Goal: Transaction & Acquisition: Book appointment/travel/reservation

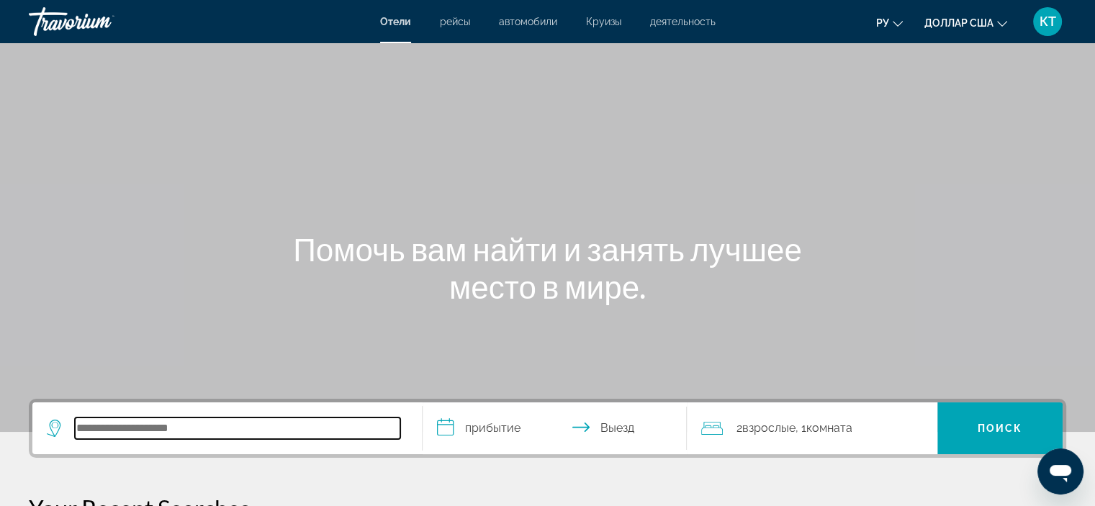
click at [83, 430] on input "Поиск отеля" at bounding box center [237, 428] width 325 height 22
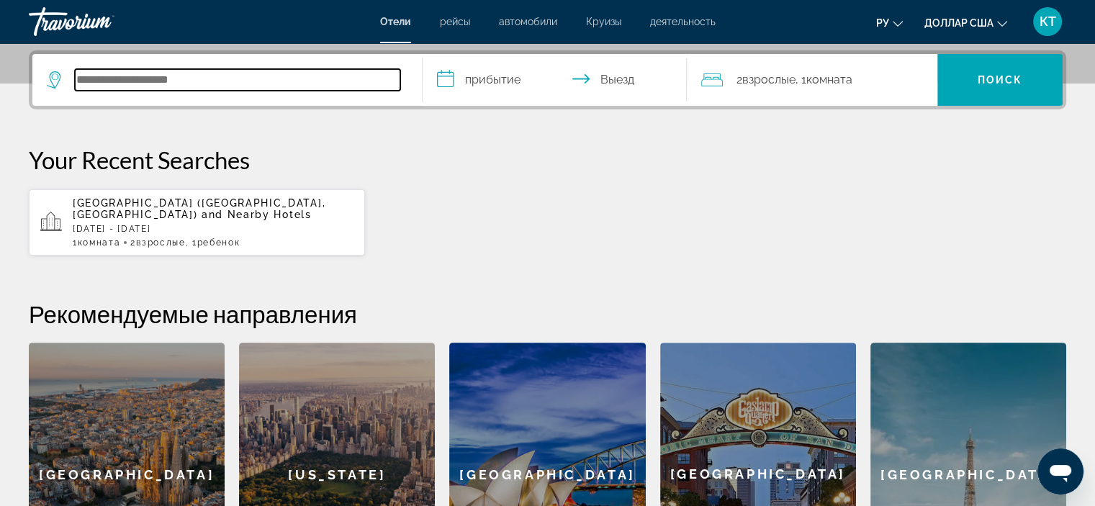
scroll to position [351, 0]
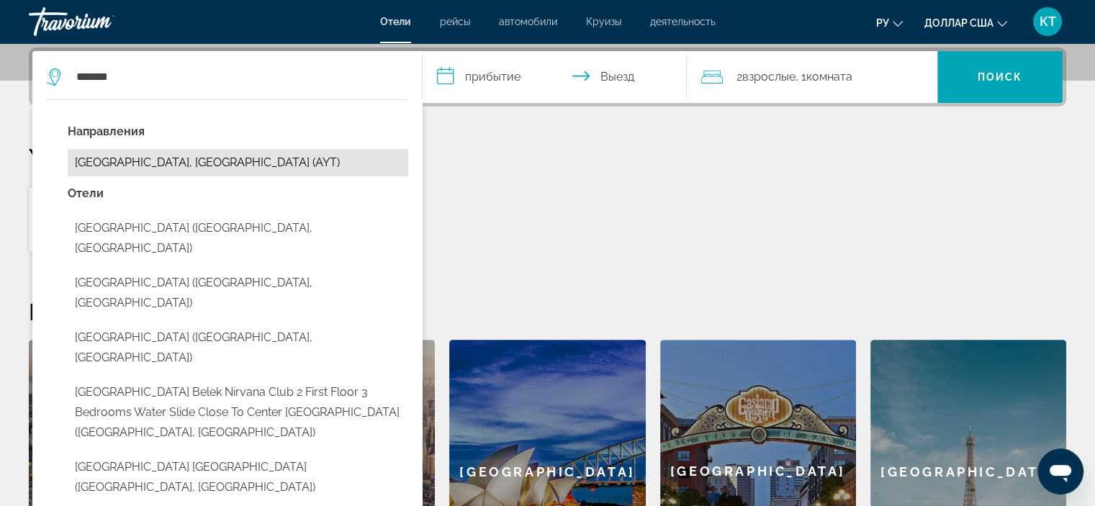
click at [121, 166] on button "[GEOGRAPHIC_DATA], [GEOGRAPHIC_DATA] (AYT)" at bounding box center [238, 162] width 340 height 27
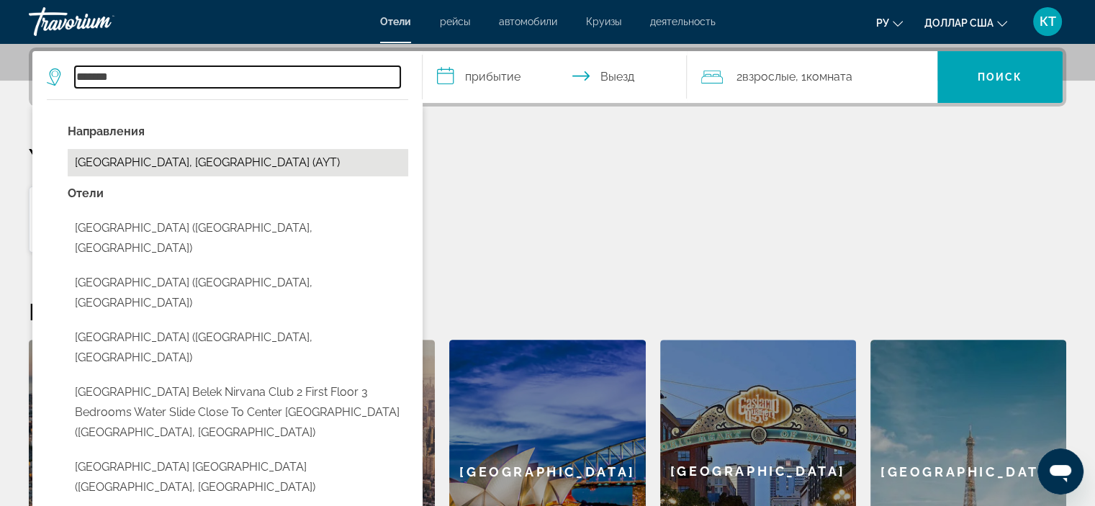
type input "**********"
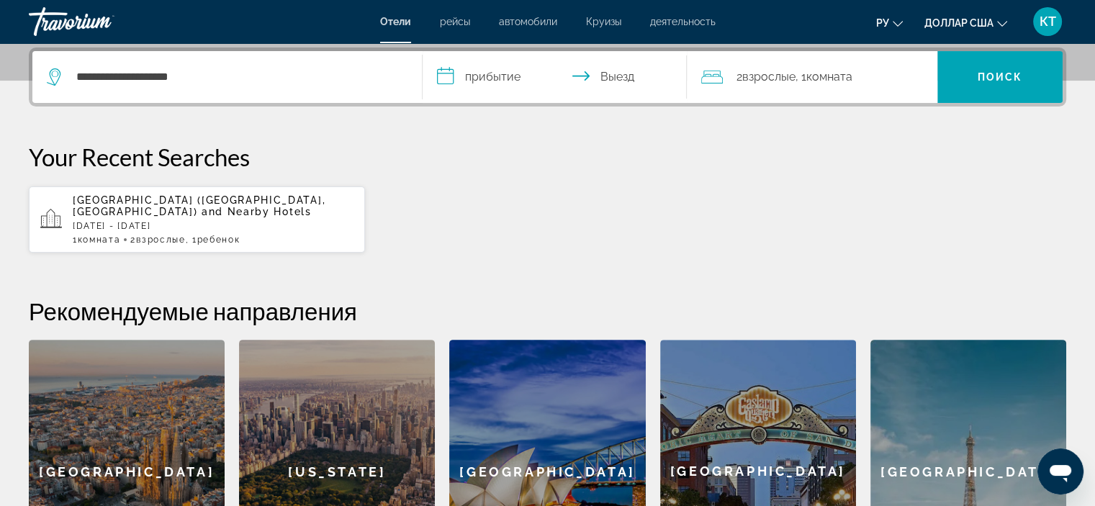
click at [490, 68] on input "**********" at bounding box center [557, 79] width 271 height 56
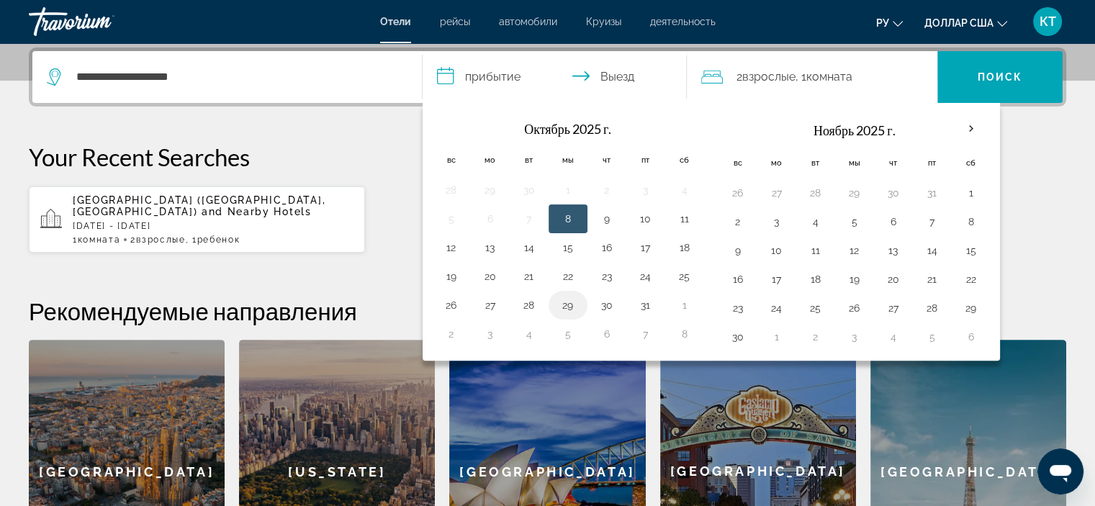
click at [565, 302] on button "29" at bounding box center [567, 305] width 23 height 20
click at [615, 73] on input "**********" at bounding box center [557, 79] width 271 height 56
click at [607, 302] on button "30" at bounding box center [606, 305] width 23 height 20
type input "**********"
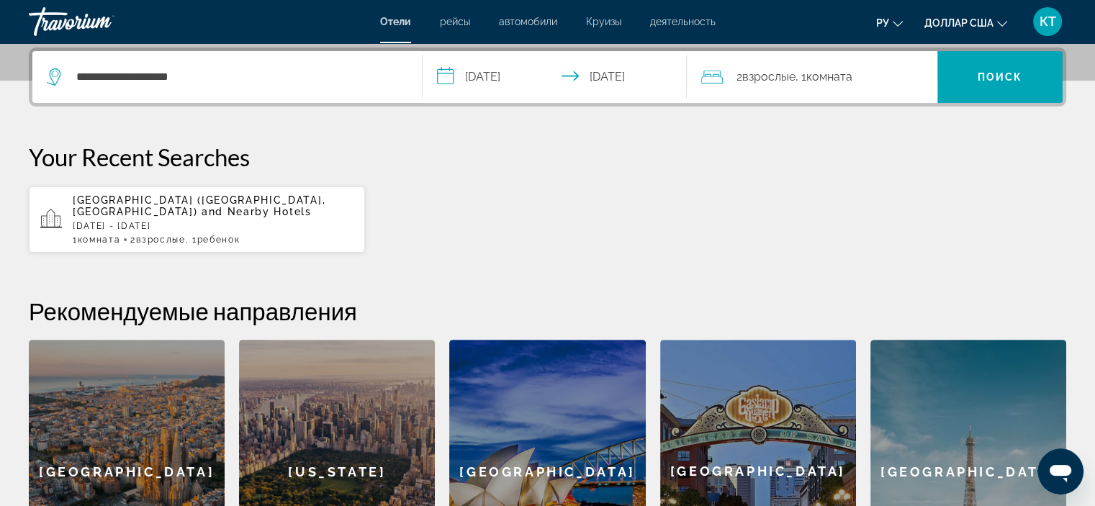
click at [789, 75] on font "Взрослые" at bounding box center [767, 77] width 53 height 14
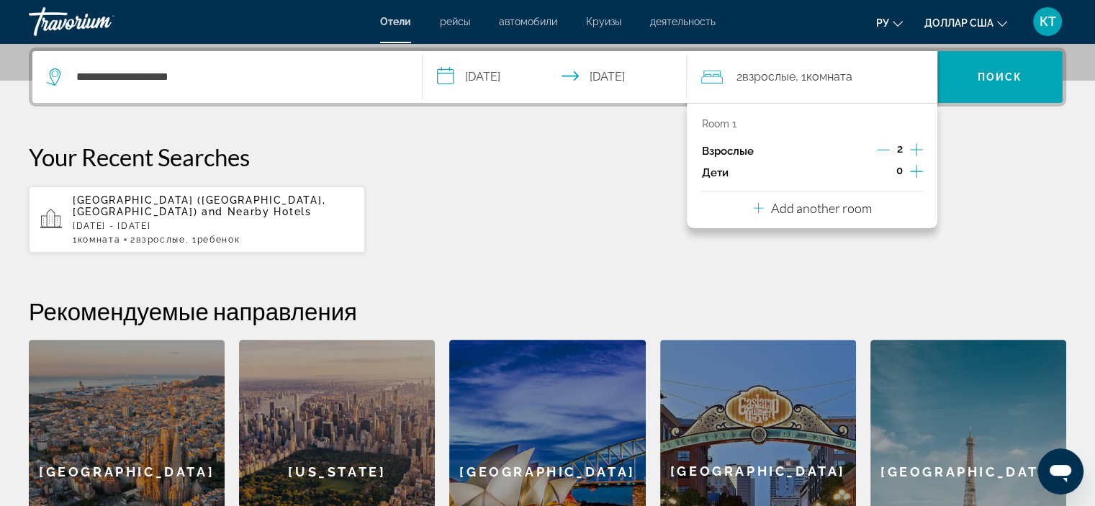
click at [915, 146] on icon "Increment adults" at bounding box center [916, 149] width 13 height 13
click at [885, 149] on icon "Decrement adults" at bounding box center [883, 149] width 13 height 13
click at [915, 149] on icon "Increment adults" at bounding box center [916, 149] width 13 height 13
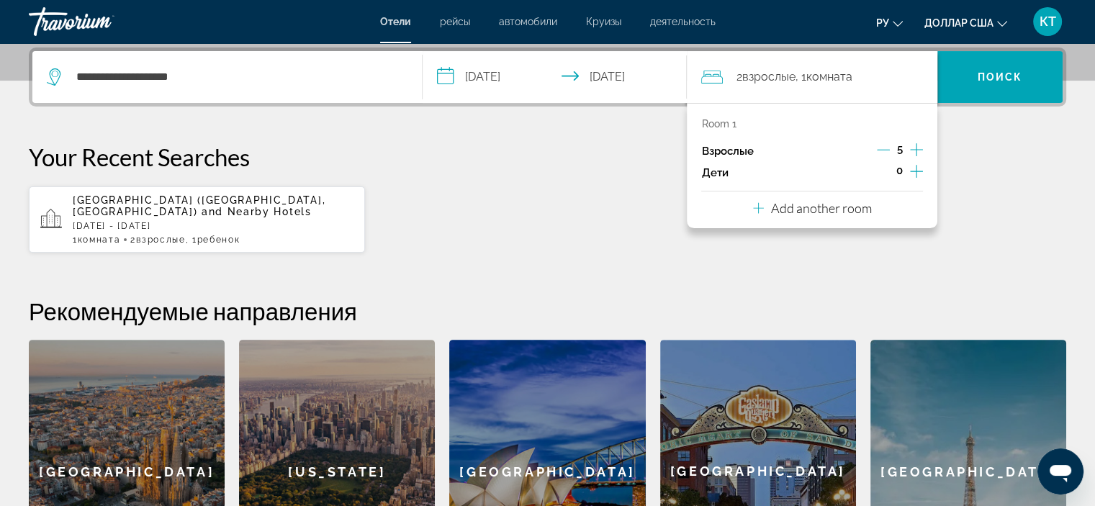
click at [915, 149] on icon "Increment adults" at bounding box center [916, 149] width 13 height 13
click at [891, 169] on div "0" at bounding box center [899, 173] width 47 height 22
click at [900, 166] on span "0" at bounding box center [899, 171] width 6 height 12
click at [878, 148] on icon "Decrement adults" at bounding box center [882, 149] width 13 height 13
click at [885, 145] on icon "Decrement adults" at bounding box center [883, 149] width 13 height 13
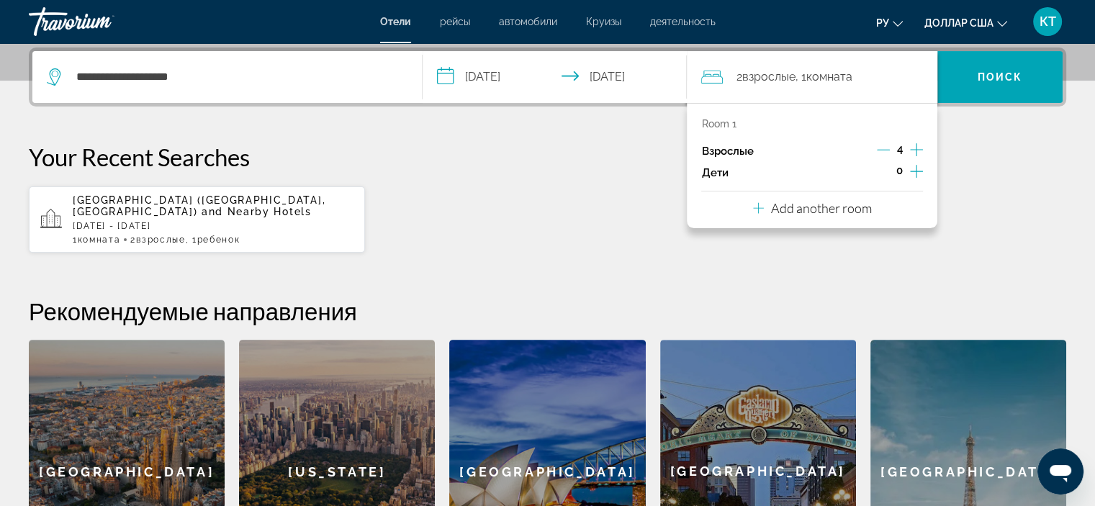
click at [913, 168] on icon "Increment children" at bounding box center [916, 171] width 13 height 17
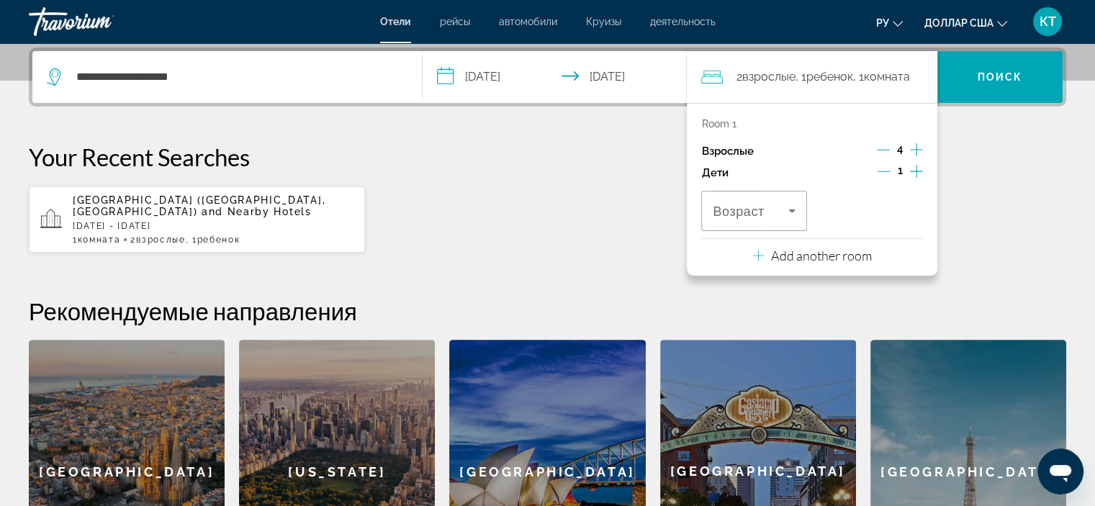
click at [810, 253] on p "Add another room" at bounding box center [821, 256] width 101 height 16
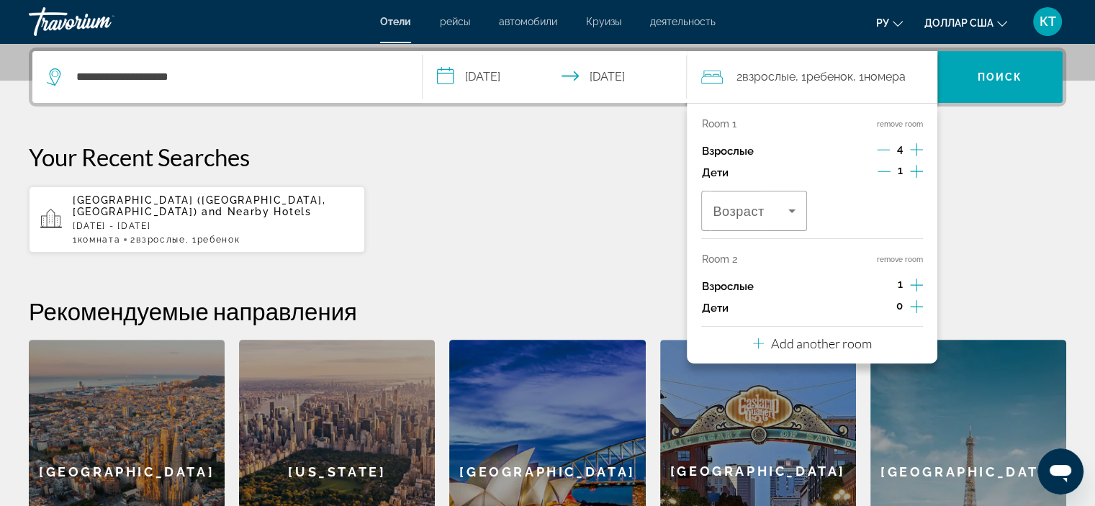
click at [882, 147] on icon "Decrement adults" at bounding box center [883, 149] width 13 height 13
click at [921, 168] on icon "Increment children" at bounding box center [916, 171] width 13 height 17
click at [793, 208] on icon "Travelers: 3 adults, 2 children" at bounding box center [791, 210] width 17 height 17
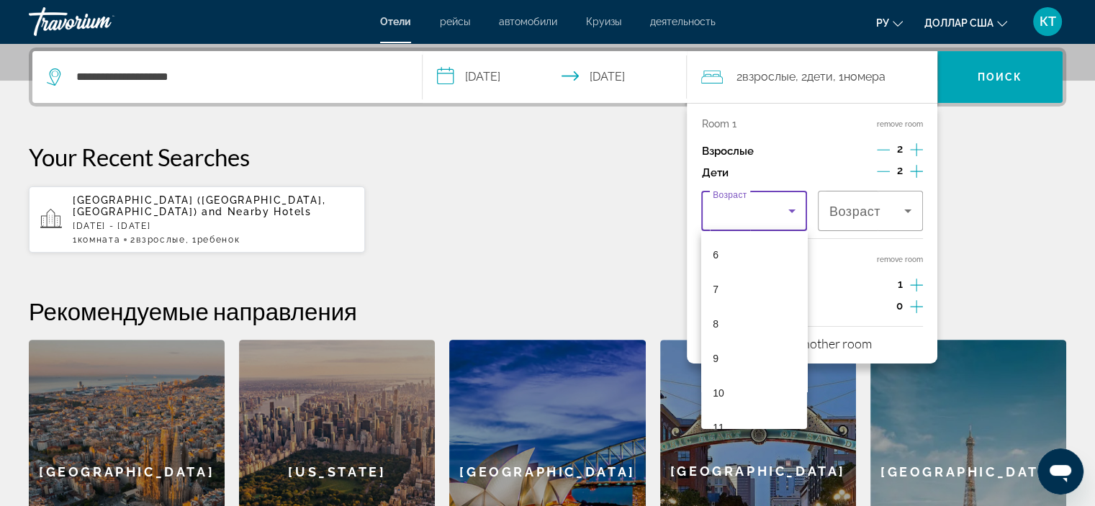
scroll to position [247, 0]
click at [725, 350] on mat-option "10" at bounding box center [753, 352] width 105 height 35
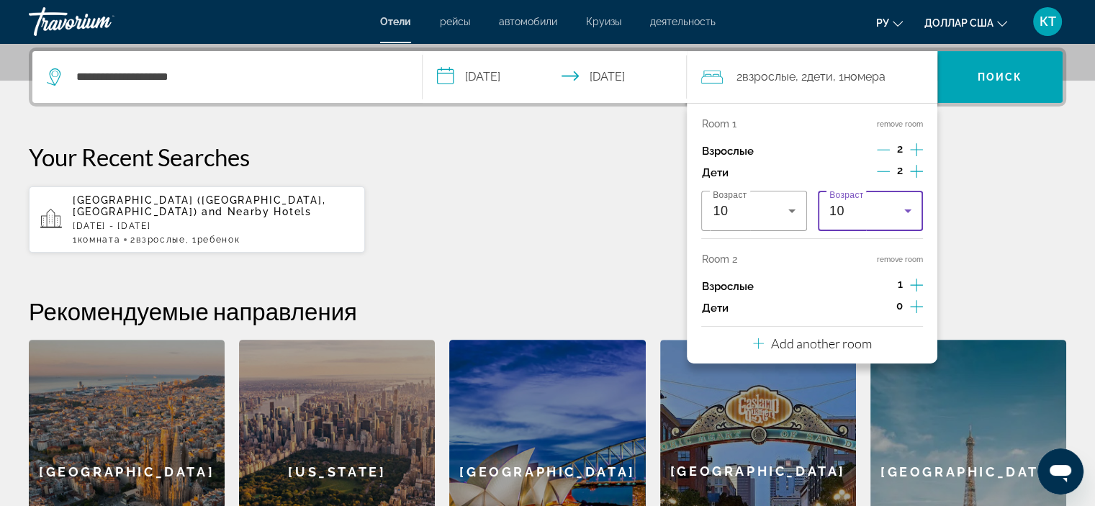
click at [908, 210] on icon "Travelers: 3 adults, 2 children" at bounding box center [907, 211] width 7 height 4
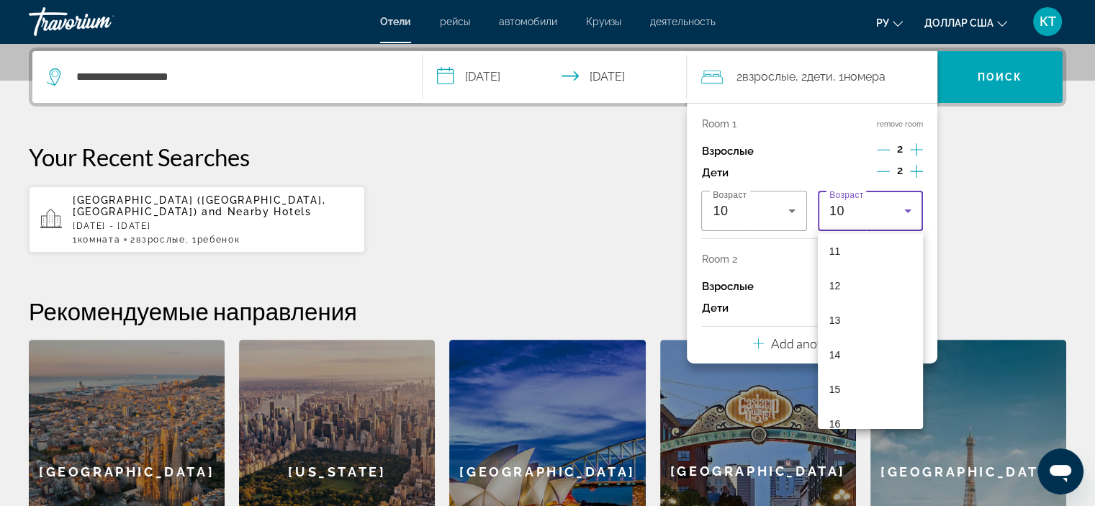
scroll to position [386, 0]
click at [838, 317] on font "13" at bounding box center [835, 318] width 12 height 12
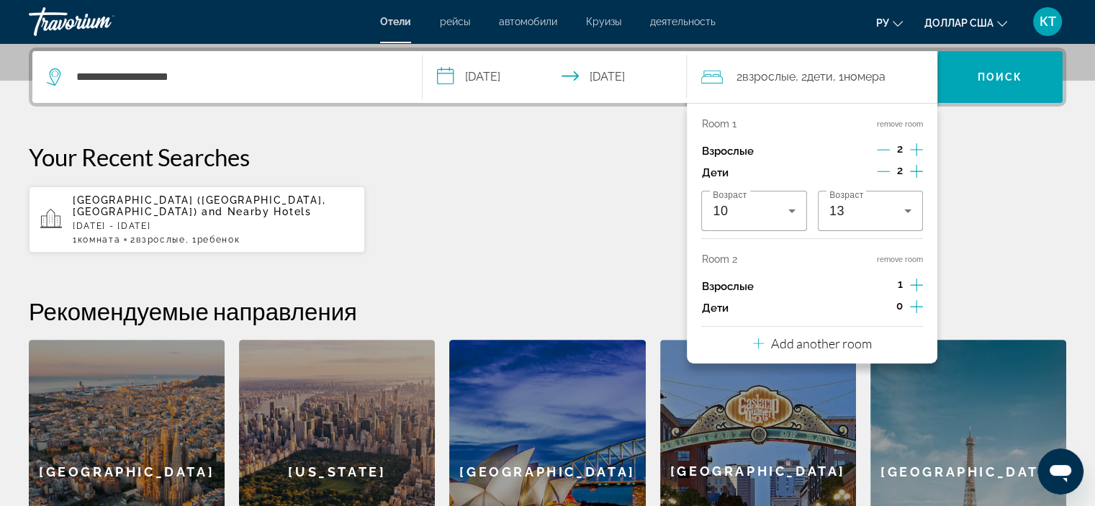
click at [916, 281] on icon "Increment adults" at bounding box center [916, 285] width 13 height 13
click at [917, 307] on icon "Increment children" at bounding box center [916, 306] width 13 height 17
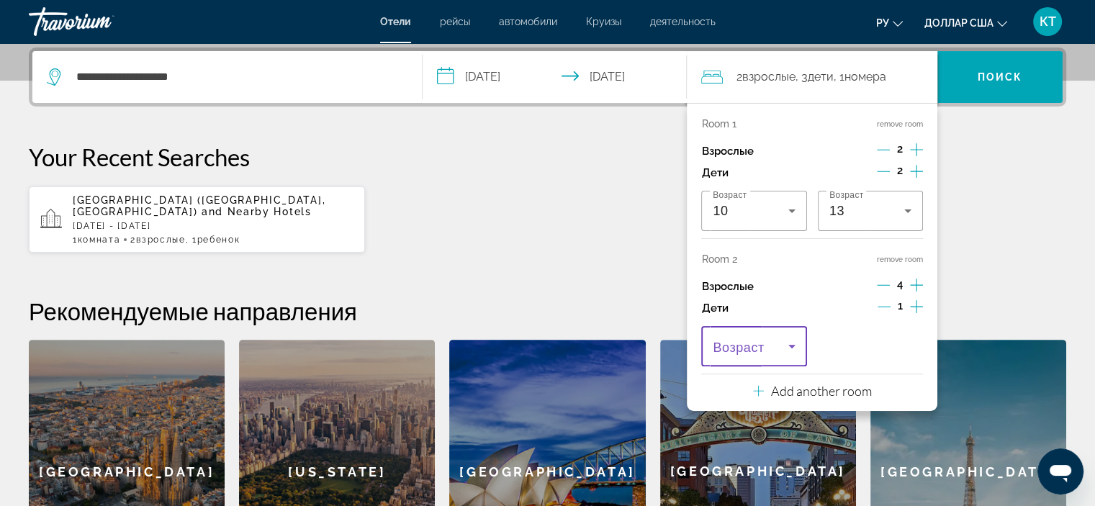
click at [792, 342] on icon "Travelers: 6 adults, 3 children" at bounding box center [791, 346] width 17 height 17
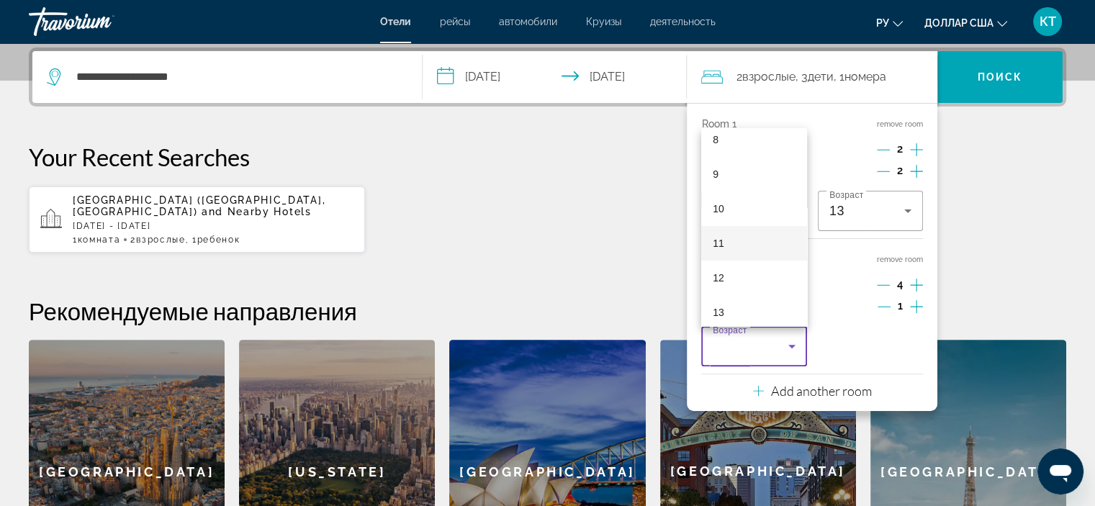
click at [719, 243] on font "11" at bounding box center [719, 244] width 12 height 12
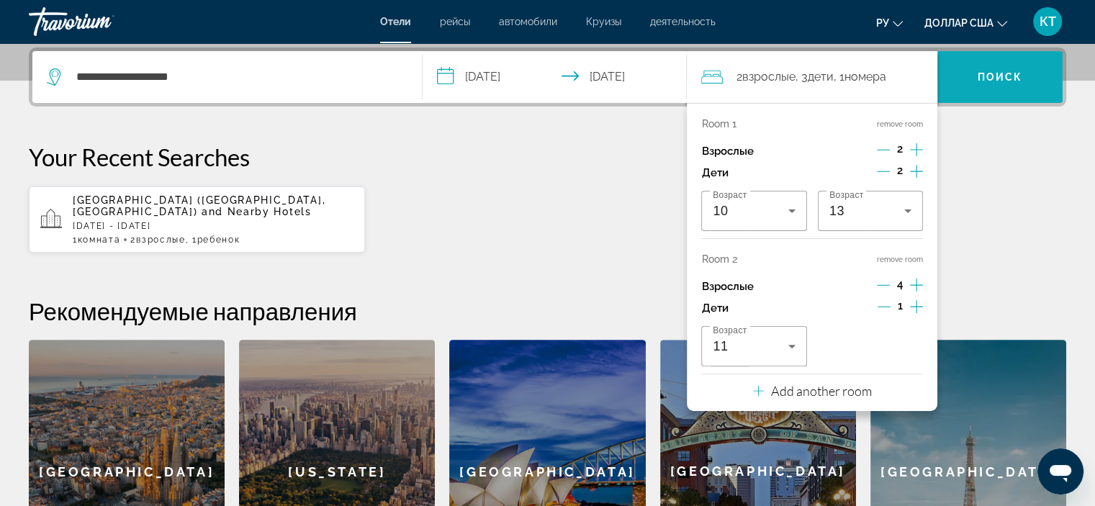
click at [1008, 80] on font "Поиск" at bounding box center [999, 77] width 45 height 12
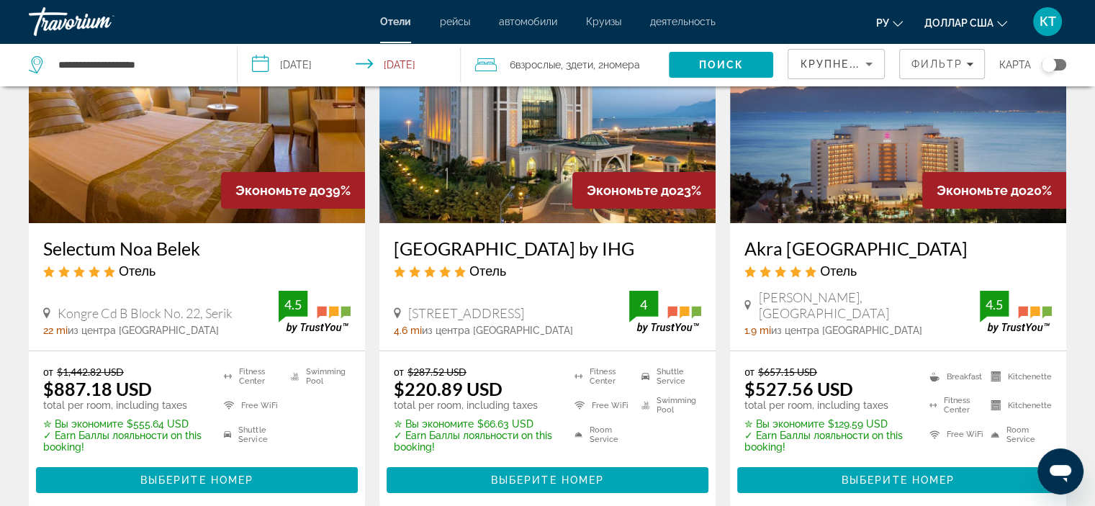
scroll to position [72, 0]
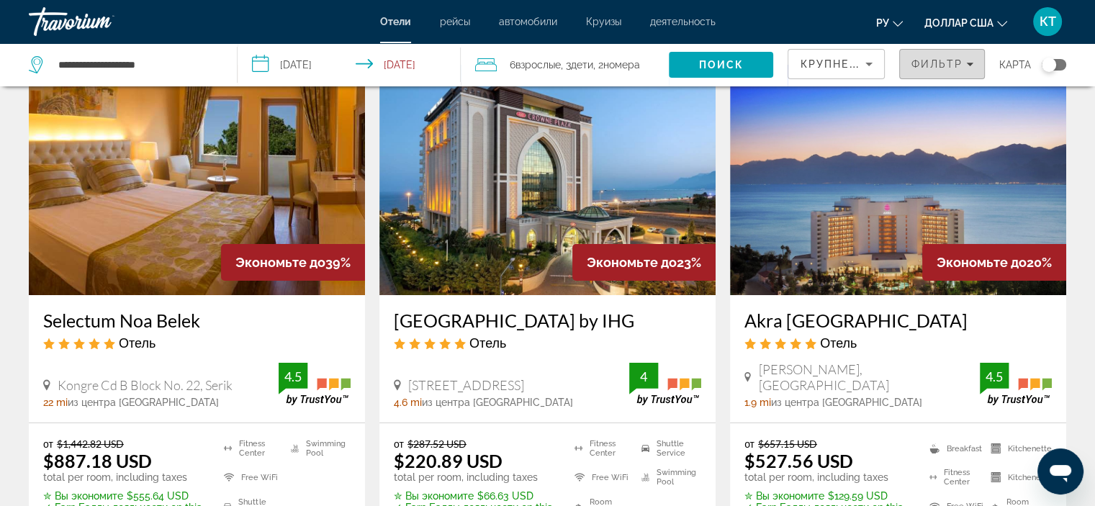
click at [970, 62] on icon "Filters" at bounding box center [969, 63] width 7 height 7
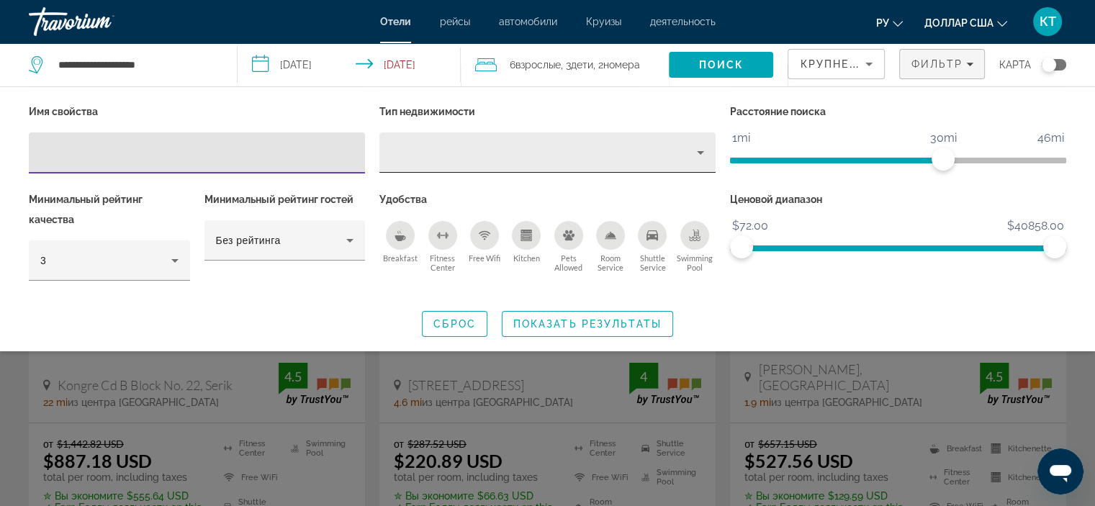
click at [702, 154] on icon "Property type" at bounding box center [700, 152] width 17 height 17
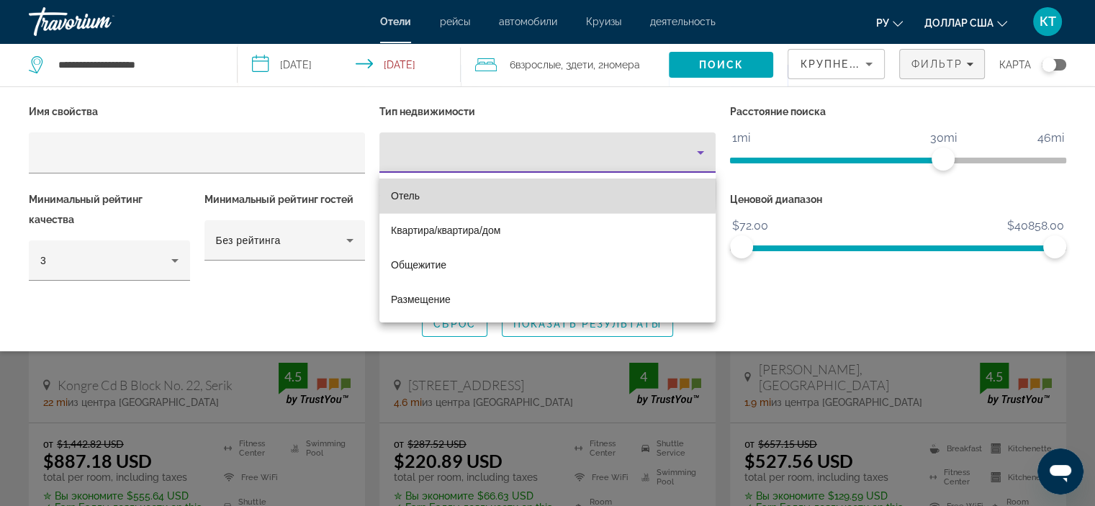
click at [400, 191] on font "Отель" at bounding box center [405, 196] width 29 height 12
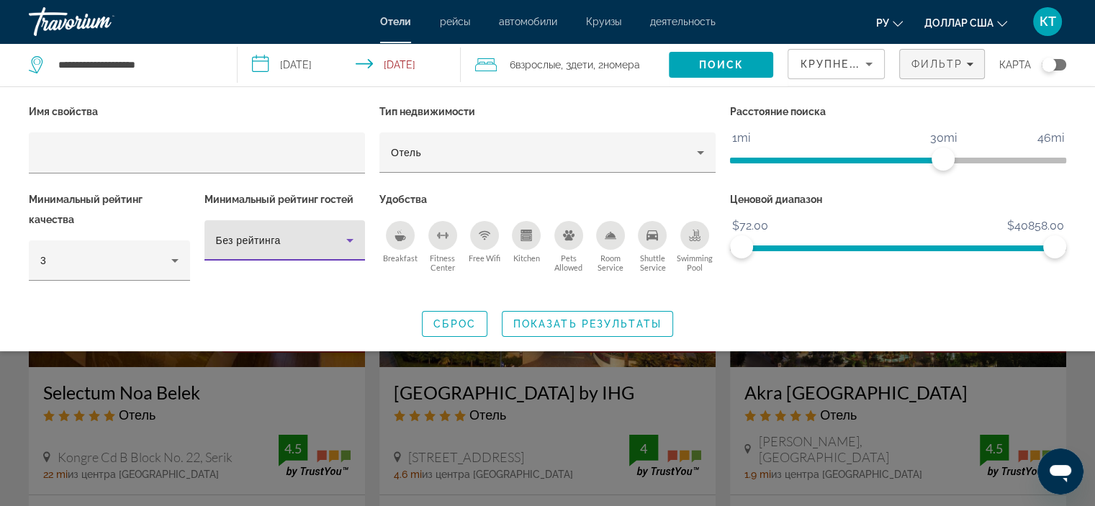
click at [347, 239] on icon "Hotel Filters" at bounding box center [349, 241] width 7 height 4
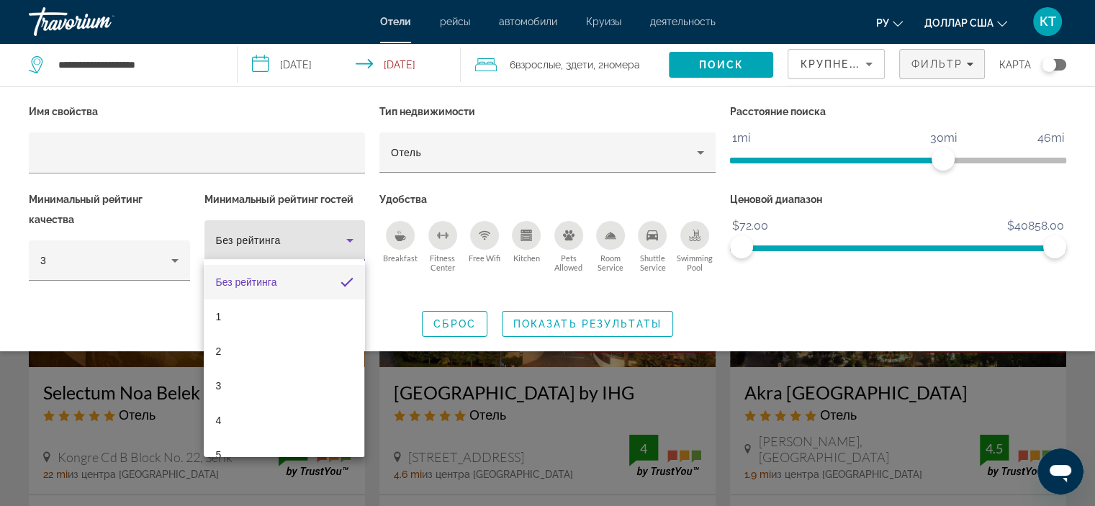
click at [391, 299] on div at bounding box center [547, 253] width 1095 height 506
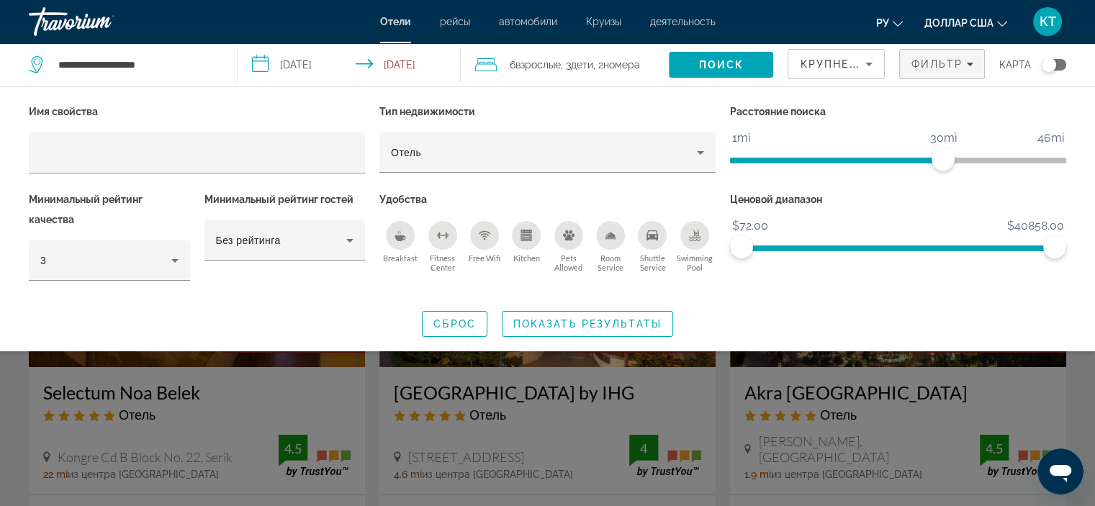
click at [397, 241] on div "Breakfast" at bounding box center [400, 235] width 29 height 29
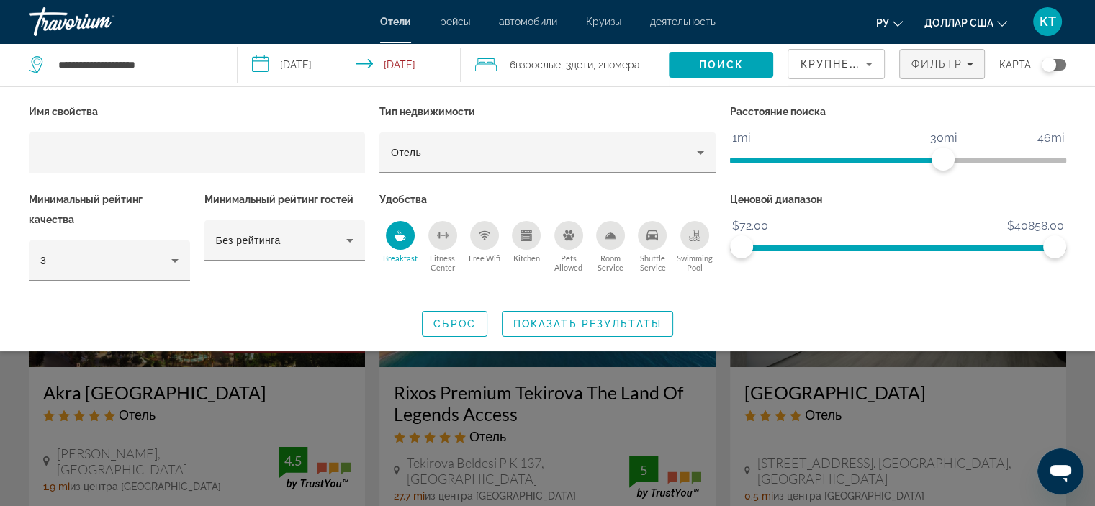
click at [336, 303] on div "Имя свойства Тип недвижимости Отель Расстояние поиска 1mi 46mi 30mi Минимальный…" at bounding box center [547, 218] width 1095 height 235
drag, startPoint x: 1049, startPoint y: 245, endPoint x: 781, endPoint y: 249, distance: 267.8
click at [781, 249] on span "ngx-slider-max" at bounding box center [780, 246] width 23 height 23
drag, startPoint x: 776, startPoint y: 247, endPoint x: 1092, endPoint y: 247, distance: 316.0
click at [1092, 247] on div "Имя свойства Тип недвижимости Отель Расстояние поиска 1mi 46mi 30mi Минимальный…" at bounding box center [547, 218] width 1095 height 235
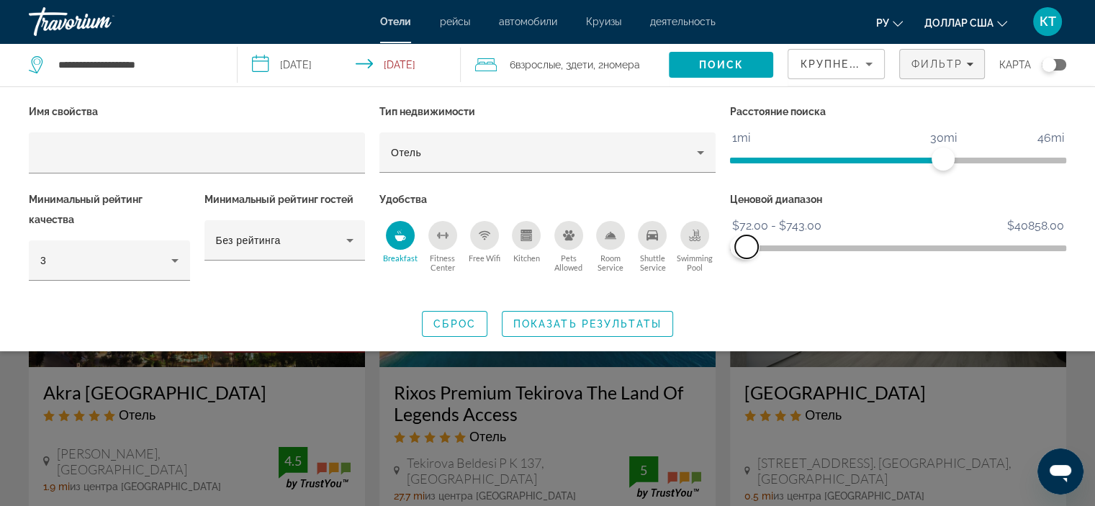
drag, startPoint x: 1051, startPoint y: 242, endPoint x: 746, endPoint y: 247, distance: 304.5
click at [746, 247] on span "ngx-slider-max" at bounding box center [746, 246] width 23 height 23
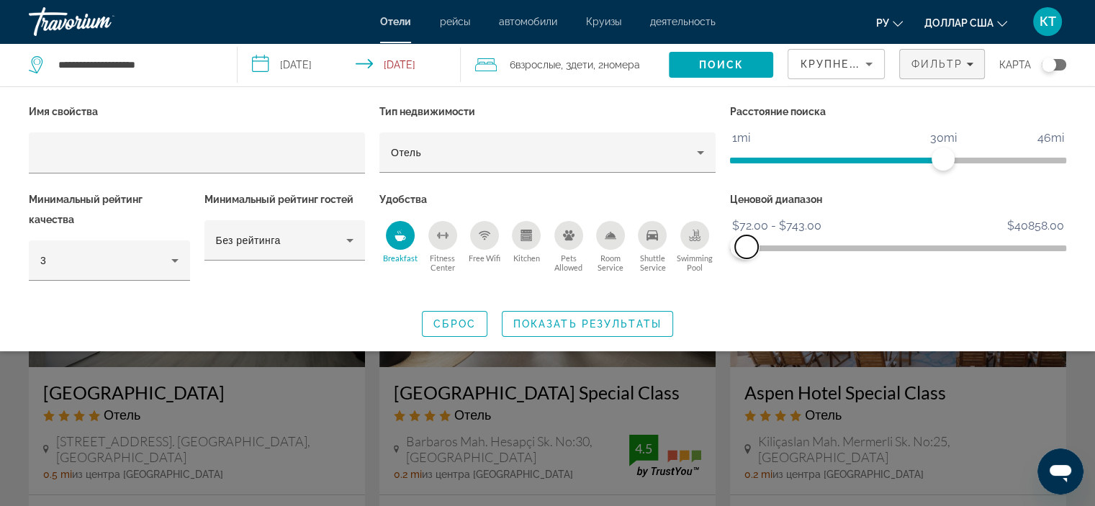
drag, startPoint x: 756, startPoint y: 247, endPoint x: 746, endPoint y: 247, distance: 9.4
click at [746, 247] on span "ngx-slider-max" at bounding box center [746, 246] width 23 height 23
click at [564, 322] on span "Показать результаты" at bounding box center [587, 324] width 148 height 12
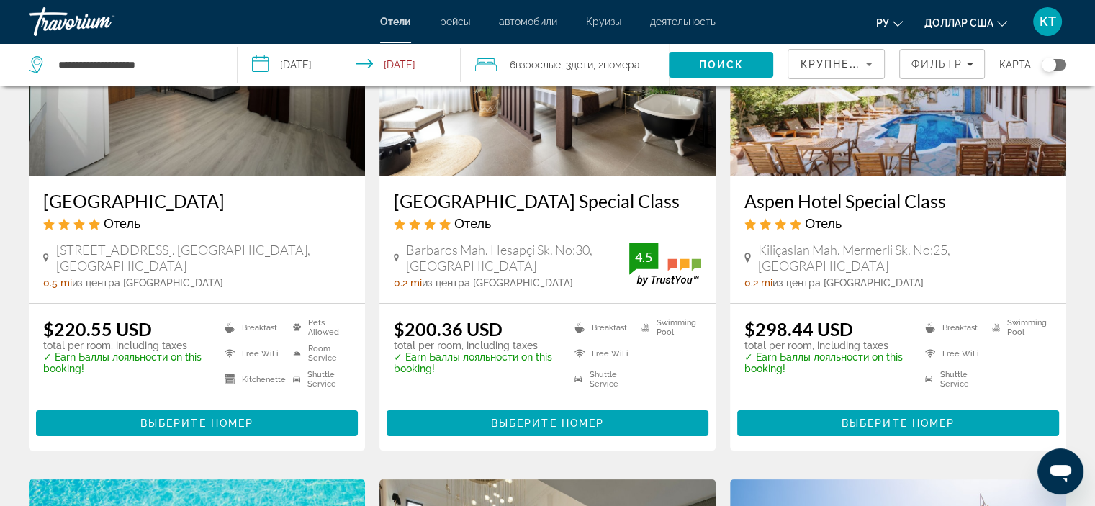
scroll to position [216, 0]
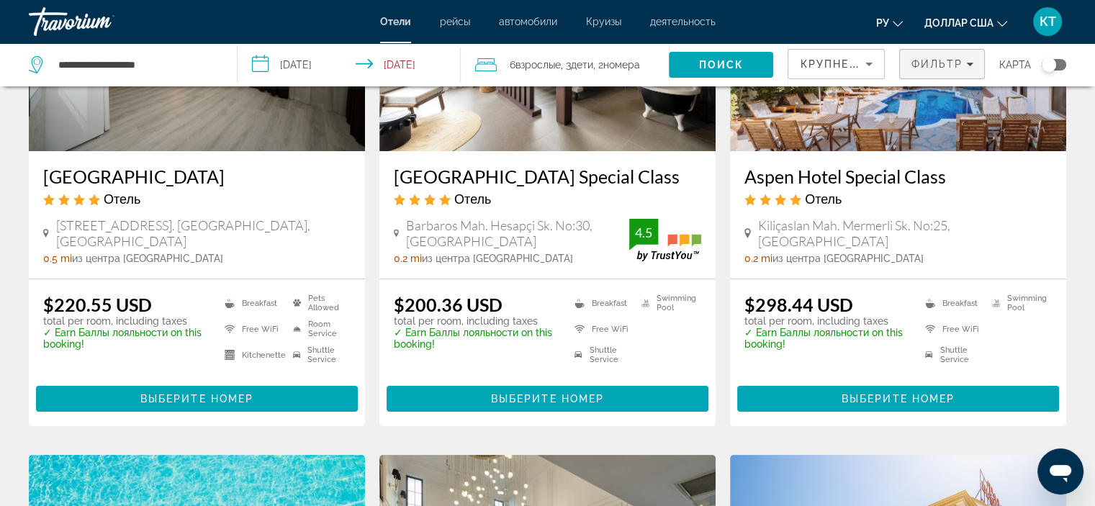
click at [975, 62] on span "Filters" at bounding box center [942, 64] width 84 height 35
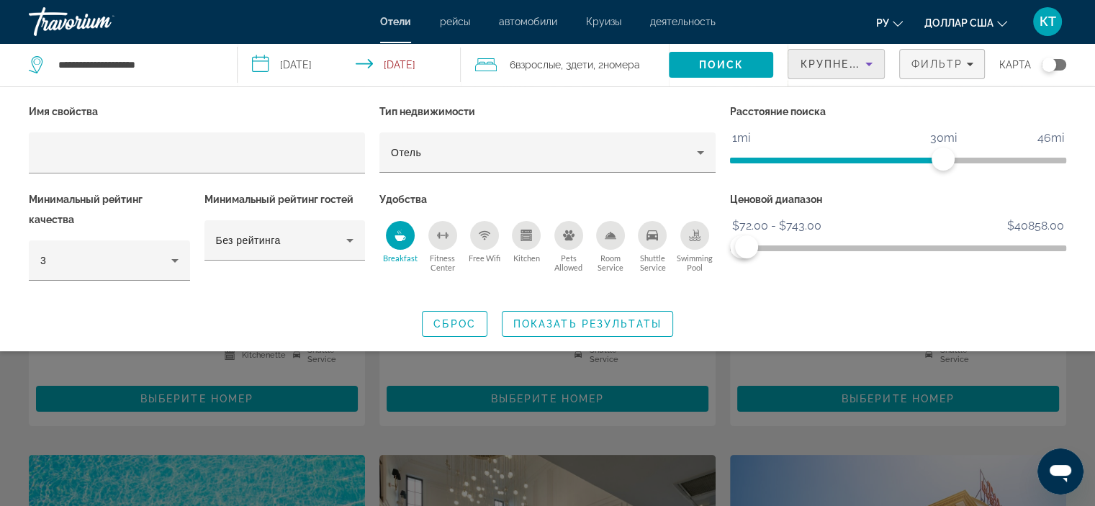
click at [872, 61] on icon "Sort by" at bounding box center [868, 63] width 17 height 17
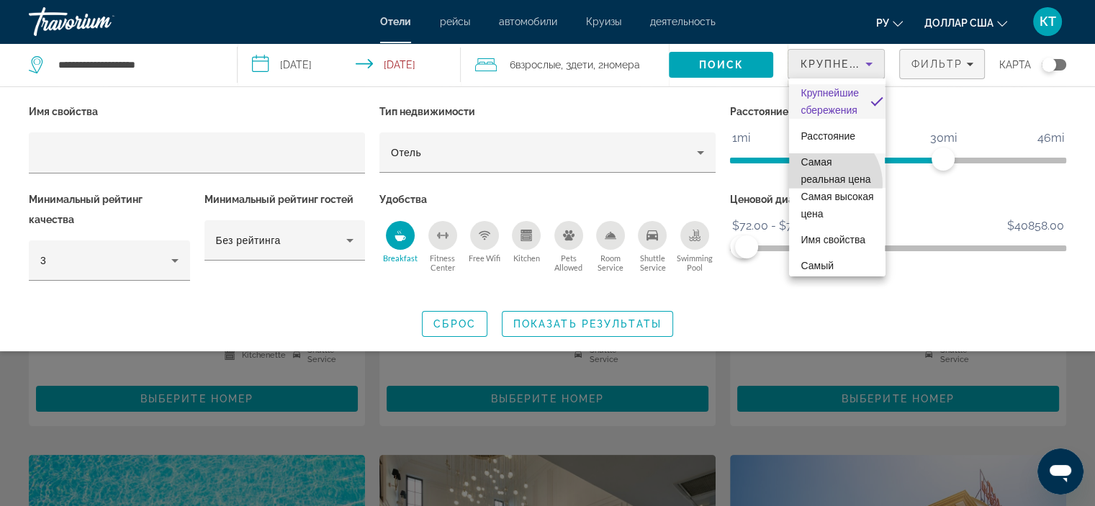
click at [824, 184] on font "Самая реальная цена" at bounding box center [835, 170] width 70 height 29
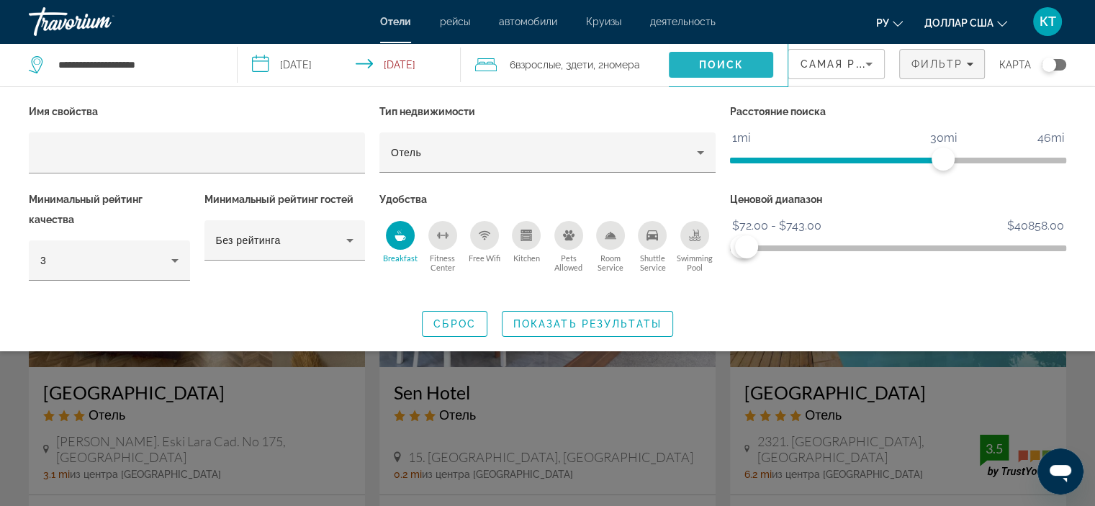
click at [739, 62] on span "Поиск" at bounding box center [721, 65] width 45 height 12
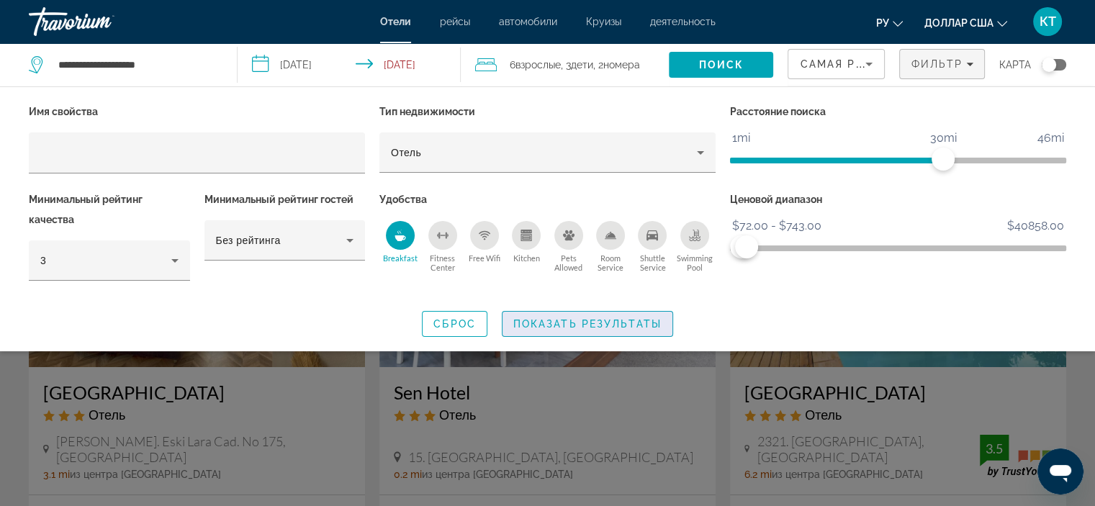
click at [588, 316] on span "Search widget" at bounding box center [587, 324] width 170 height 35
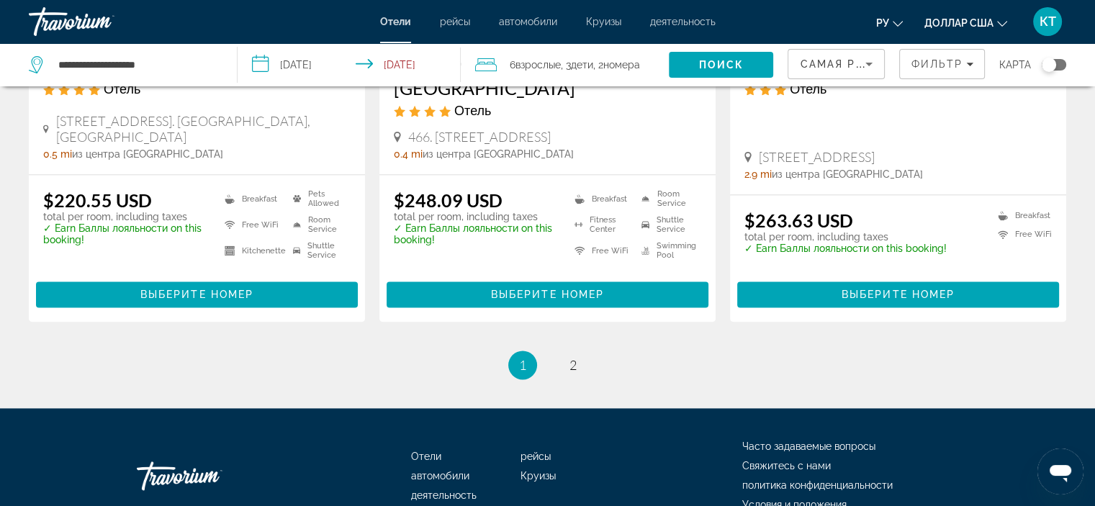
scroll to position [1947, 0]
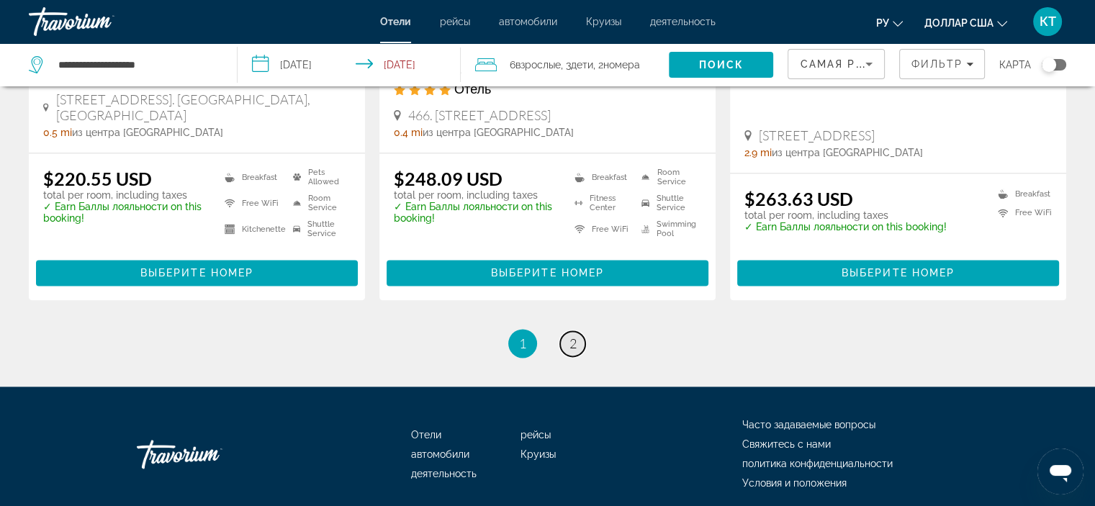
click at [573, 335] on span "2" at bounding box center [572, 343] width 7 height 16
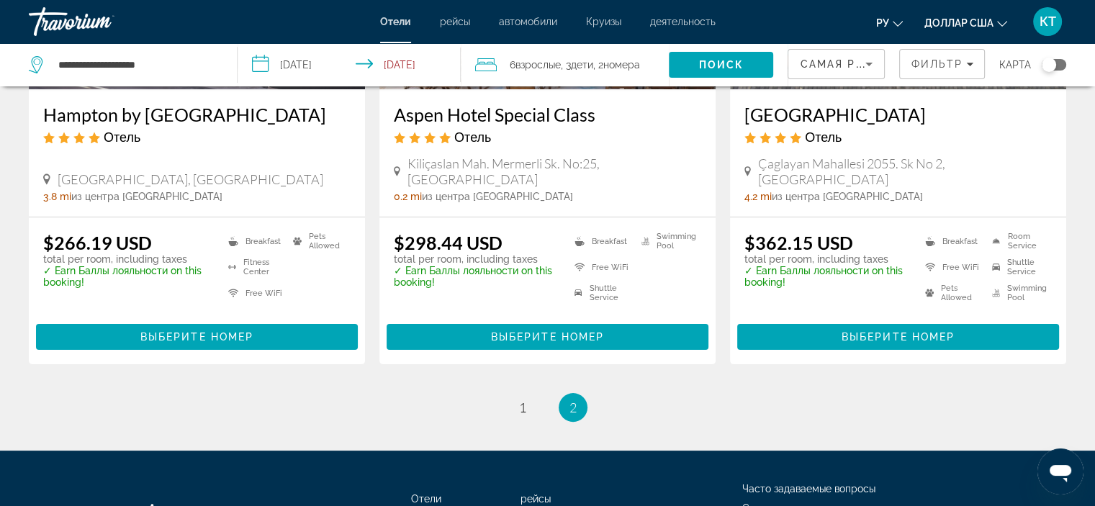
scroll to position [288, 0]
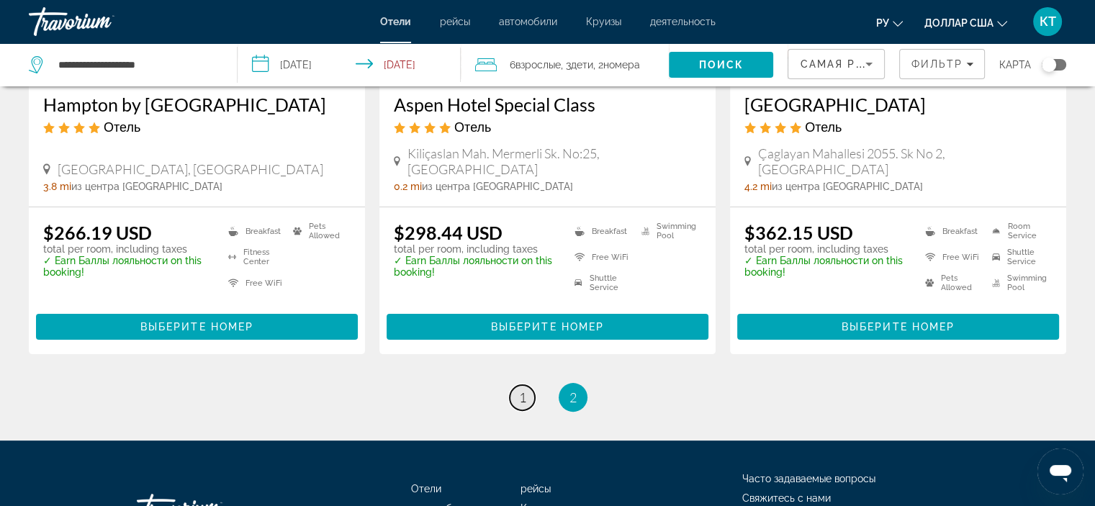
click at [524, 389] on span "1" at bounding box center [522, 397] width 7 height 16
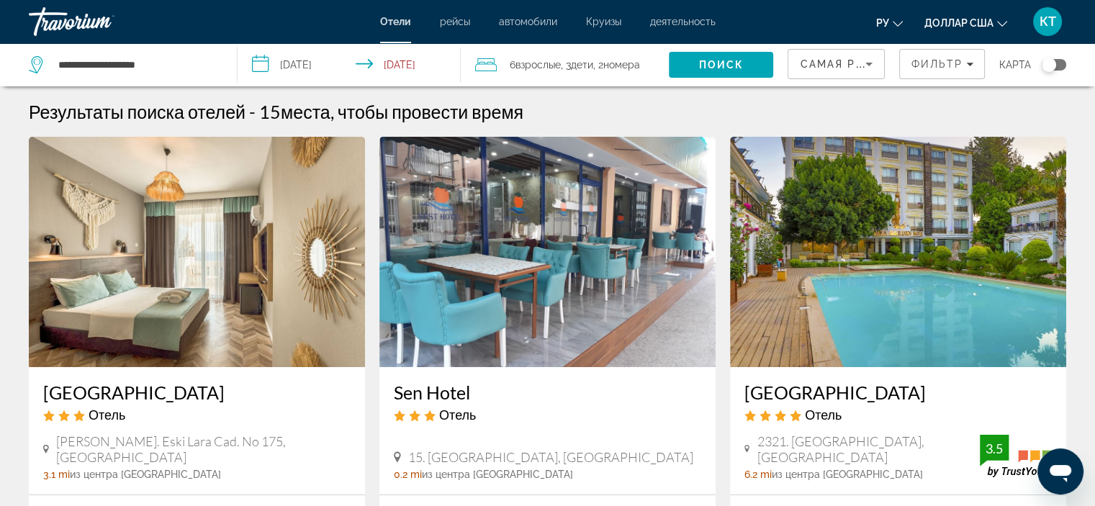
click at [208, 232] on img "Основное содержание" at bounding box center [197, 252] width 336 height 230
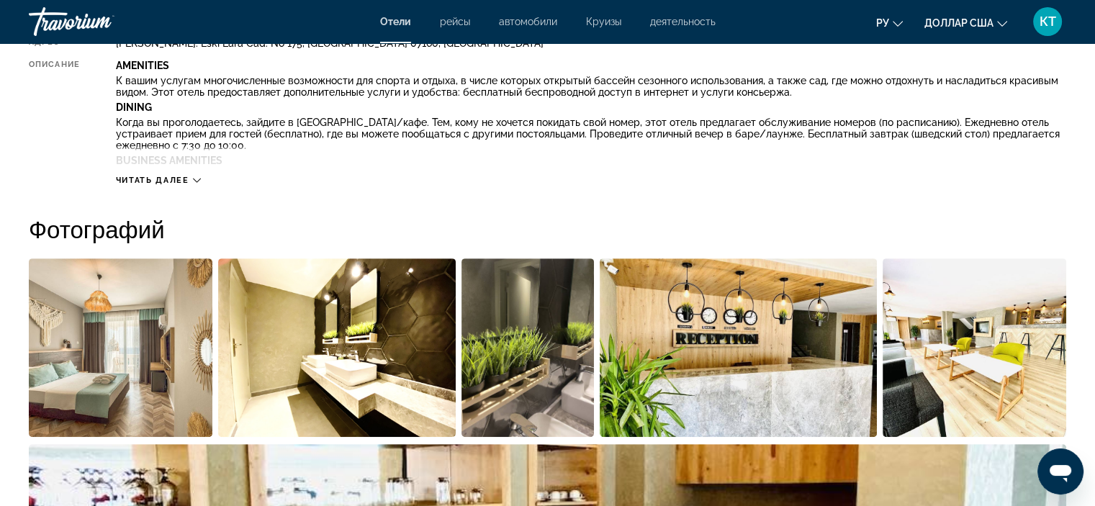
scroll to position [576, 0]
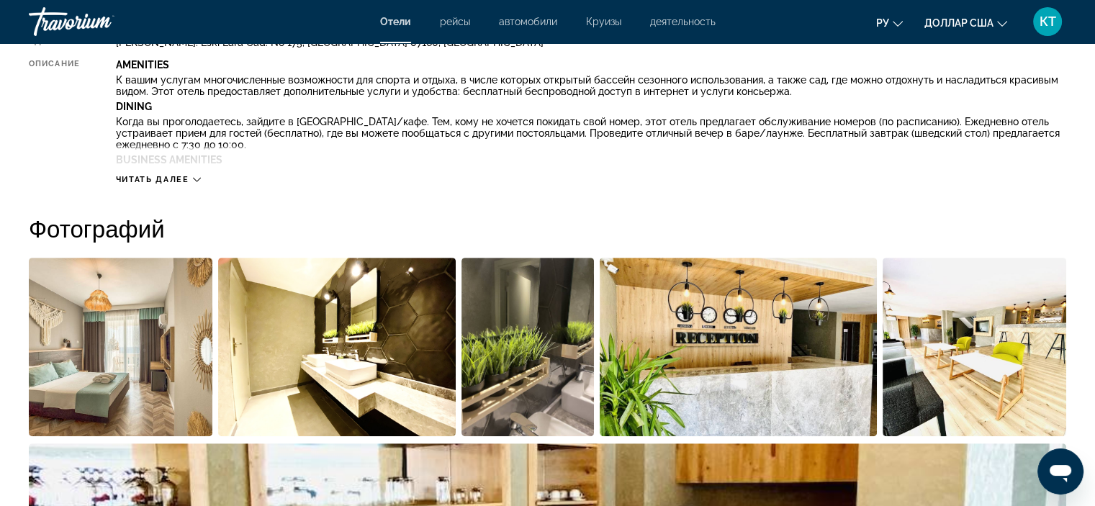
click at [176, 178] on span "Читать далее" at bounding box center [152, 179] width 73 height 9
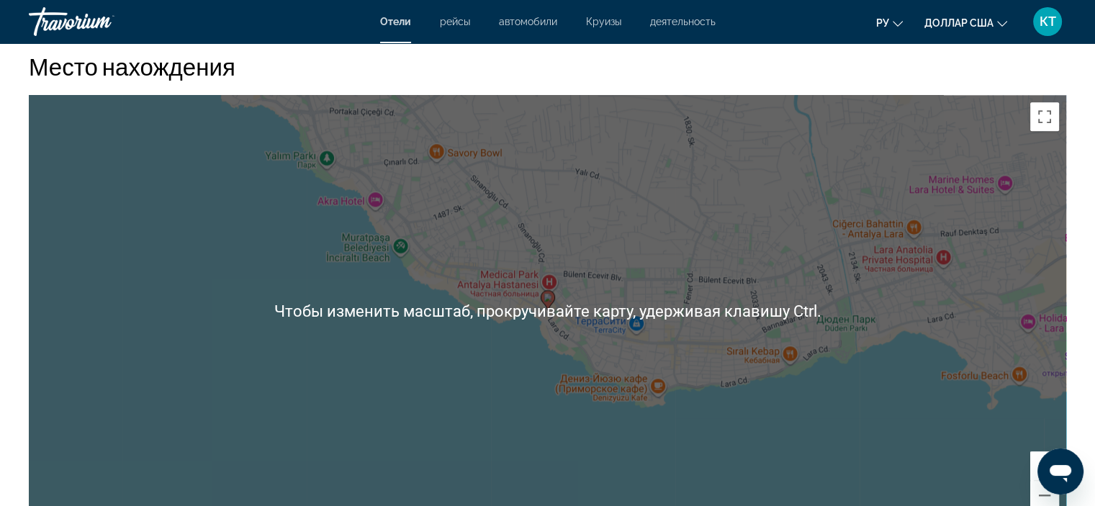
scroll to position [1799, 0]
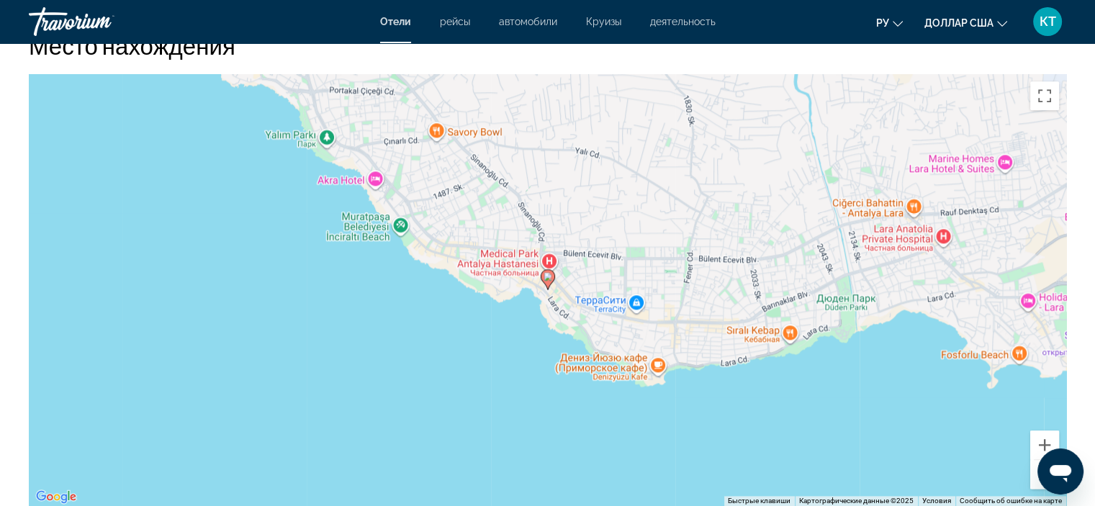
click at [487, 389] on div "Чтобы активировать перетаскивание с помощью клавиатуры, нажмите Alt + Ввод. Пос…" at bounding box center [547, 290] width 1037 height 432
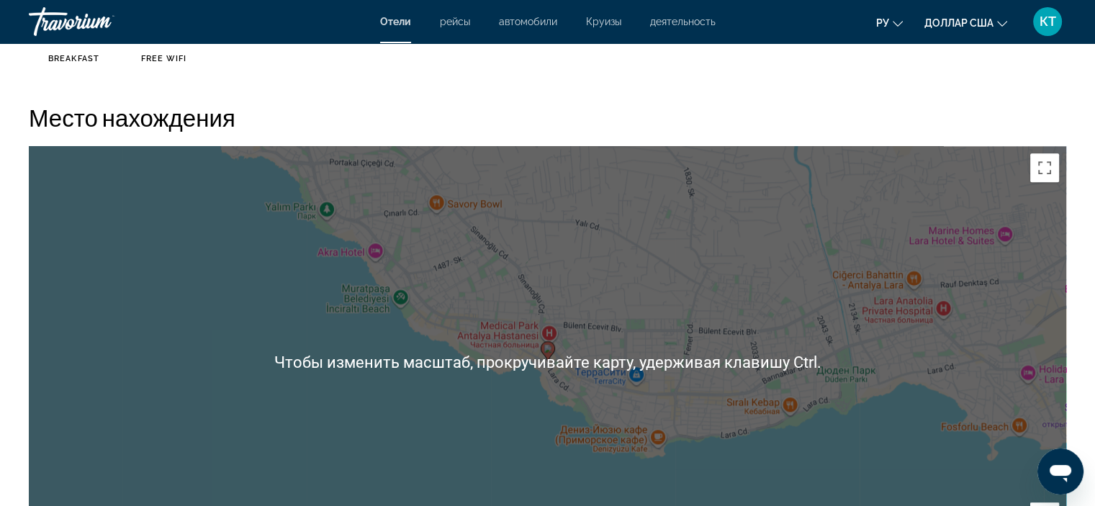
scroll to position [1655, 0]
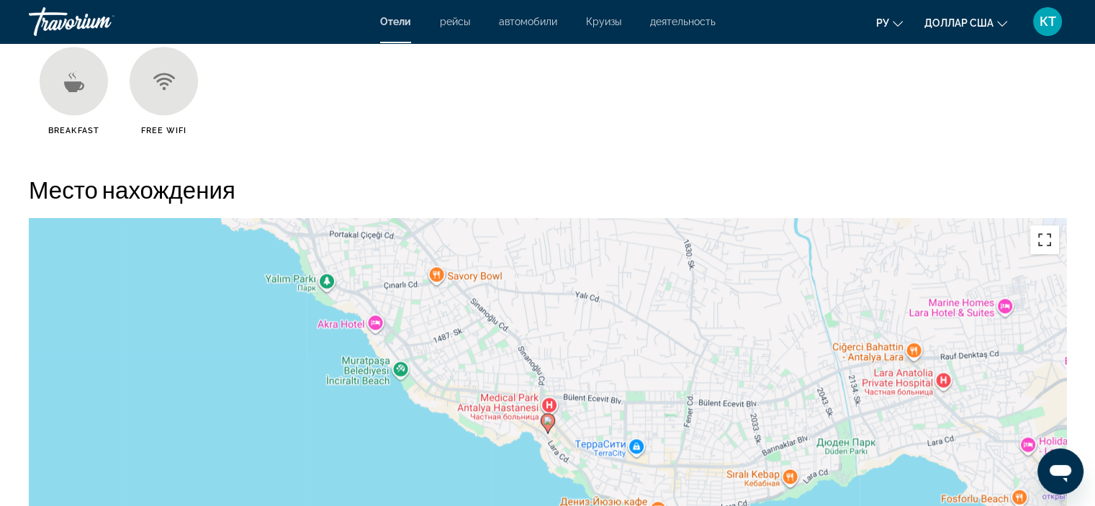
click at [1045, 244] on button "Включить полноэкранный режим" at bounding box center [1044, 239] width 29 height 29
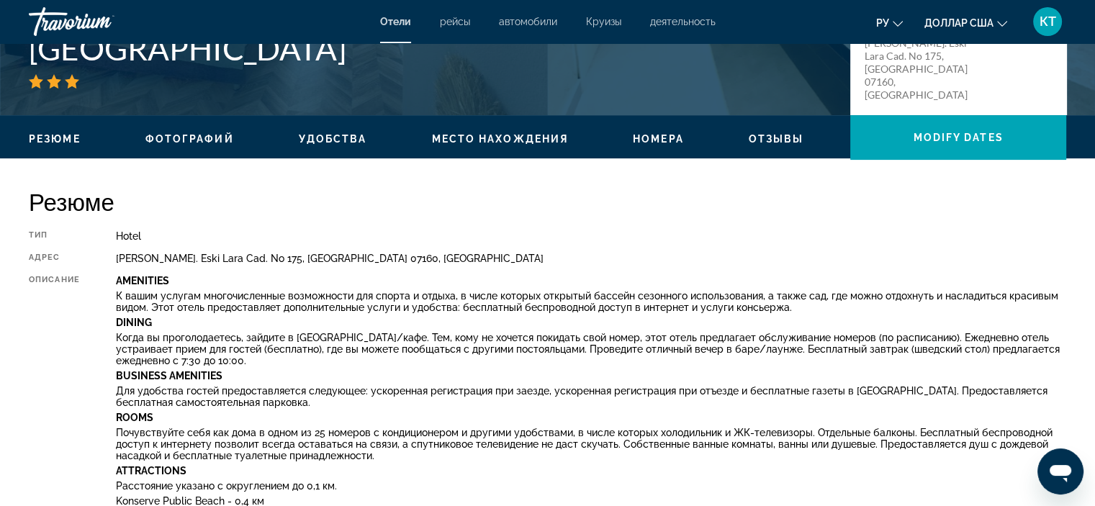
scroll to position [288, 0]
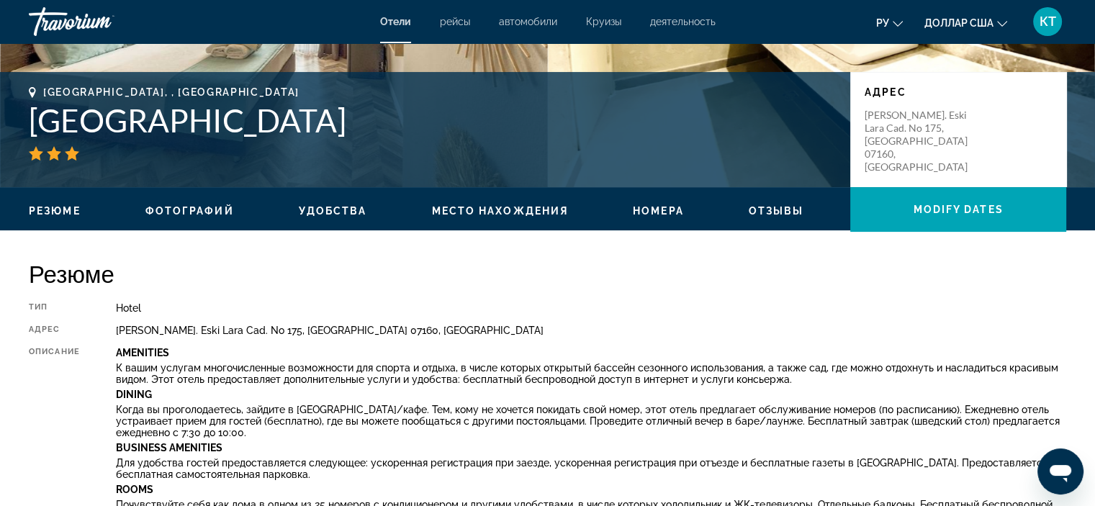
click at [194, 207] on span "Фотографий" at bounding box center [189, 211] width 89 height 12
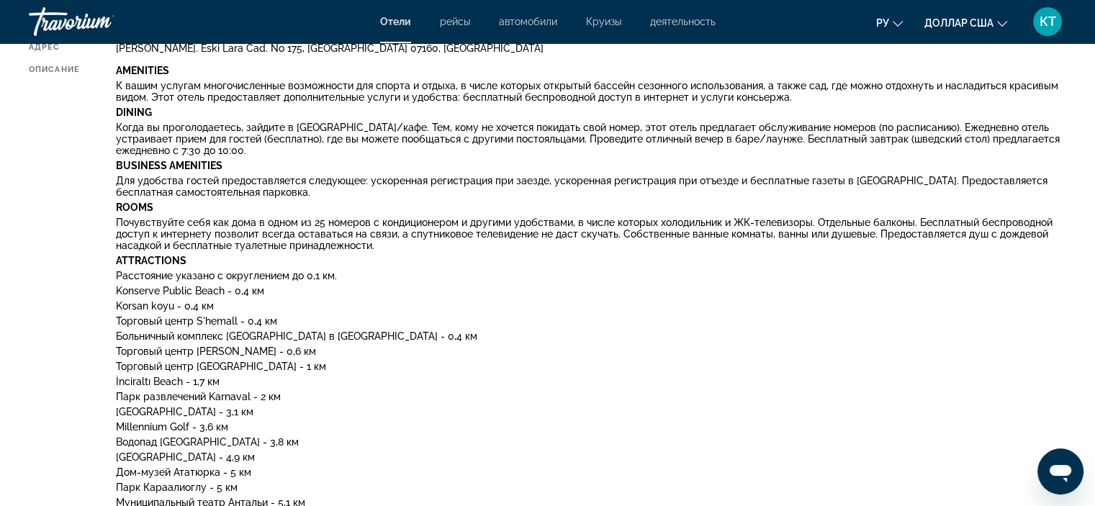
scroll to position [337, 0]
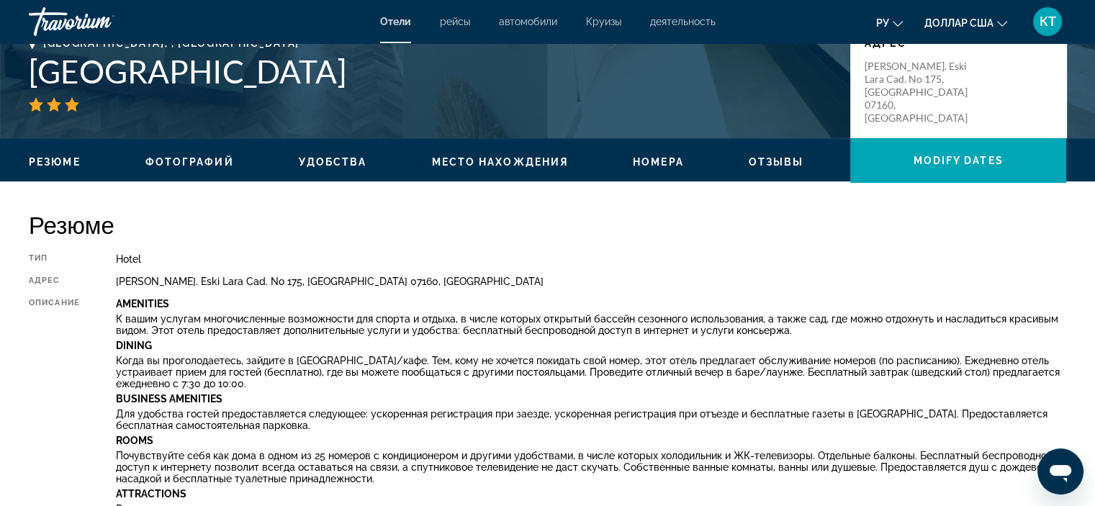
click at [343, 163] on span "Удобства" at bounding box center [333, 162] width 68 height 12
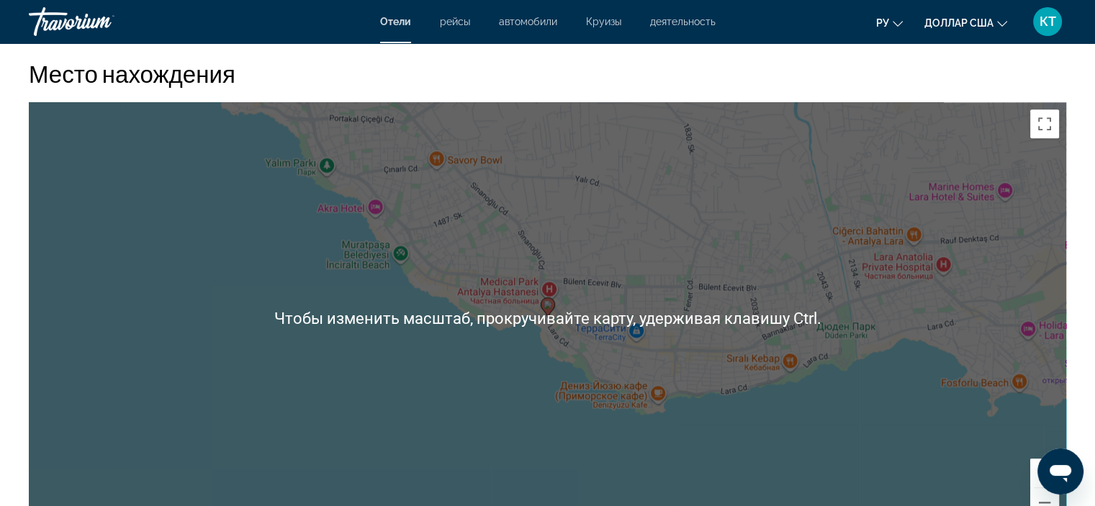
scroll to position [1860, 0]
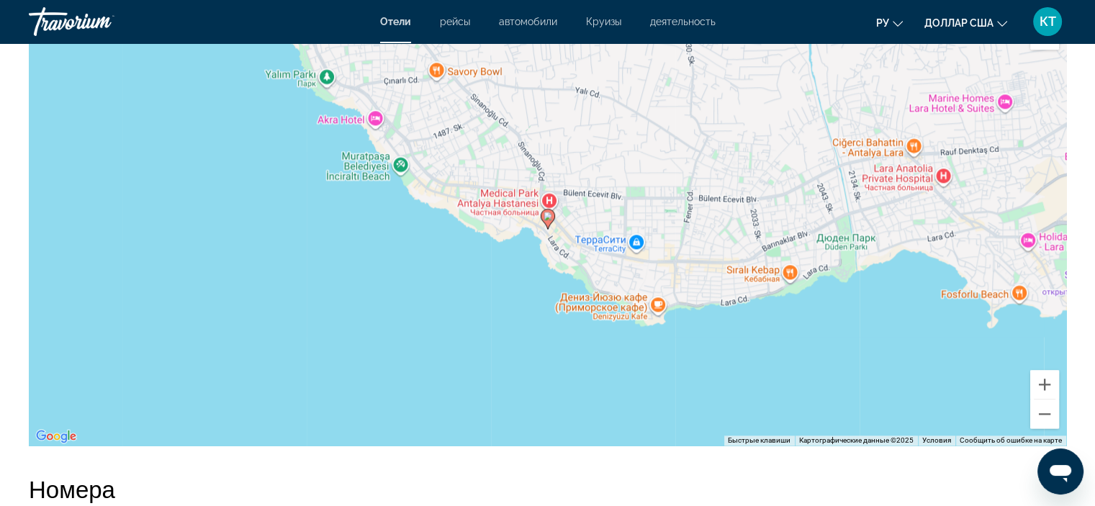
click at [548, 215] on image "Основное содержание" at bounding box center [547, 216] width 9 height 9
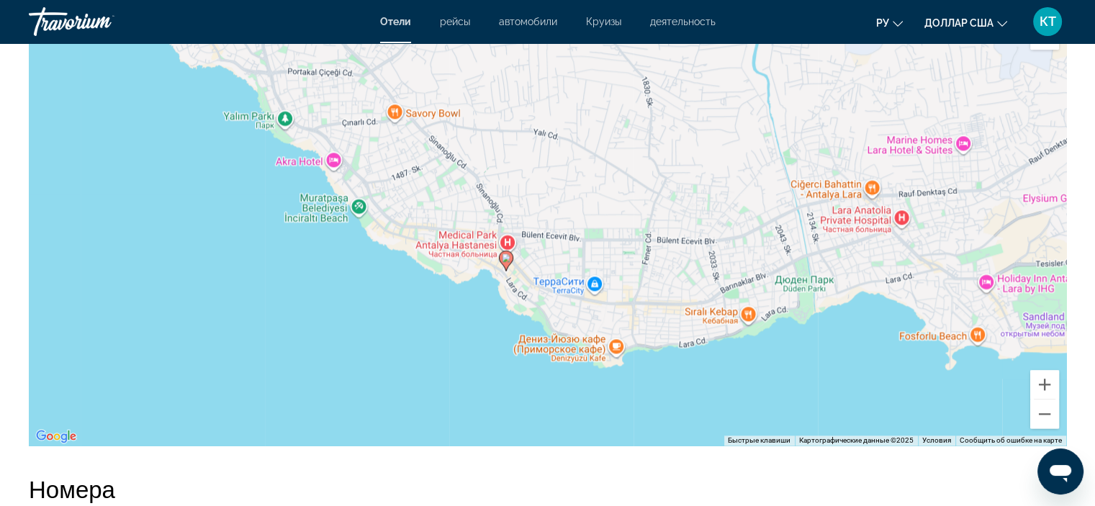
drag, startPoint x: 546, startPoint y: 221, endPoint x: 504, endPoint y: 264, distance: 60.1
click at [504, 264] on icon "Основное содержание" at bounding box center [505, 260] width 13 height 19
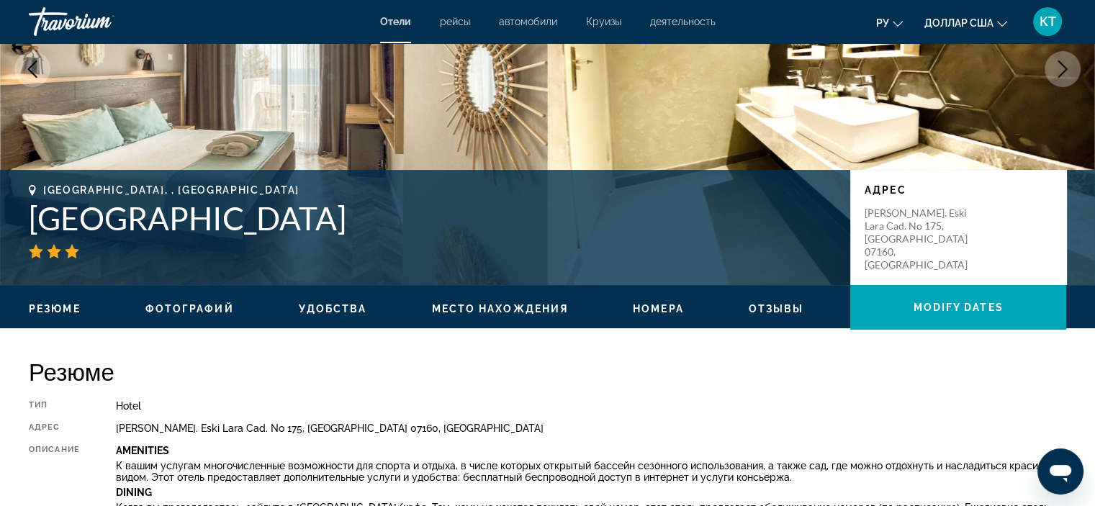
scroll to position [204, 0]
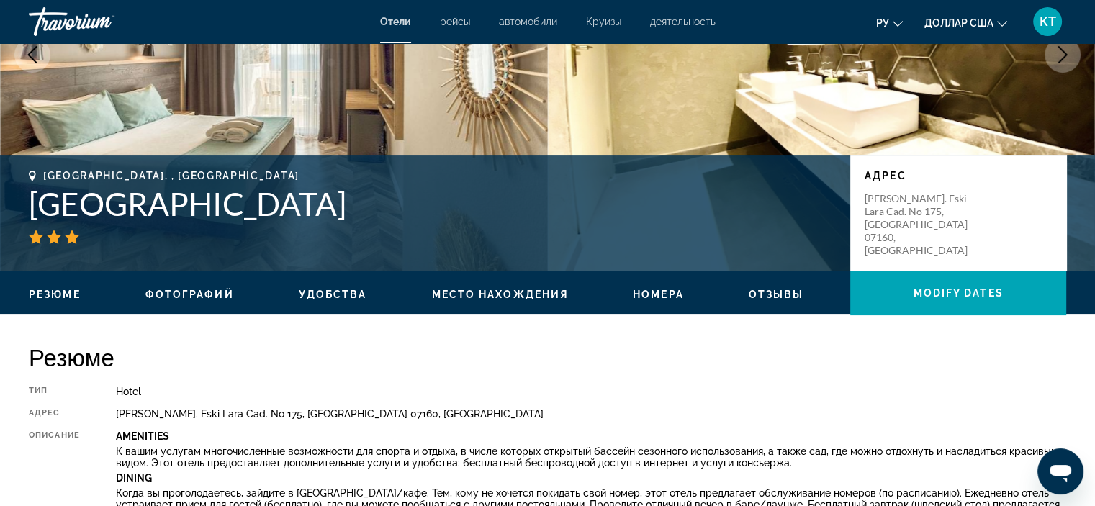
click at [777, 285] on ul "Резюме Фотографий Удобства Место нахождения Номера Отзывы Modify Dates" at bounding box center [547, 293] width 1037 height 16
click at [777, 297] on span "Отзывы" at bounding box center [775, 295] width 55 height 12
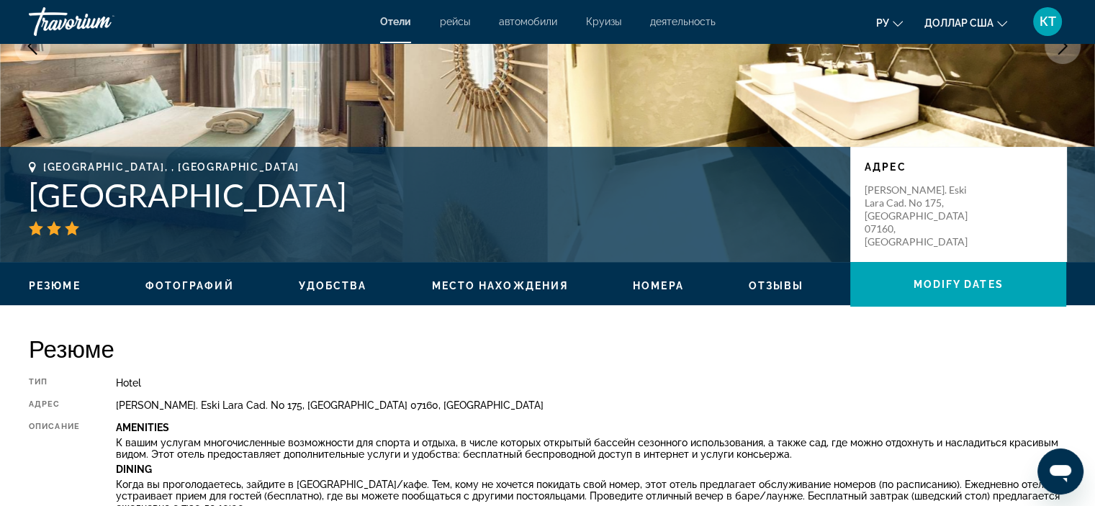
scroll to position [216, 0]
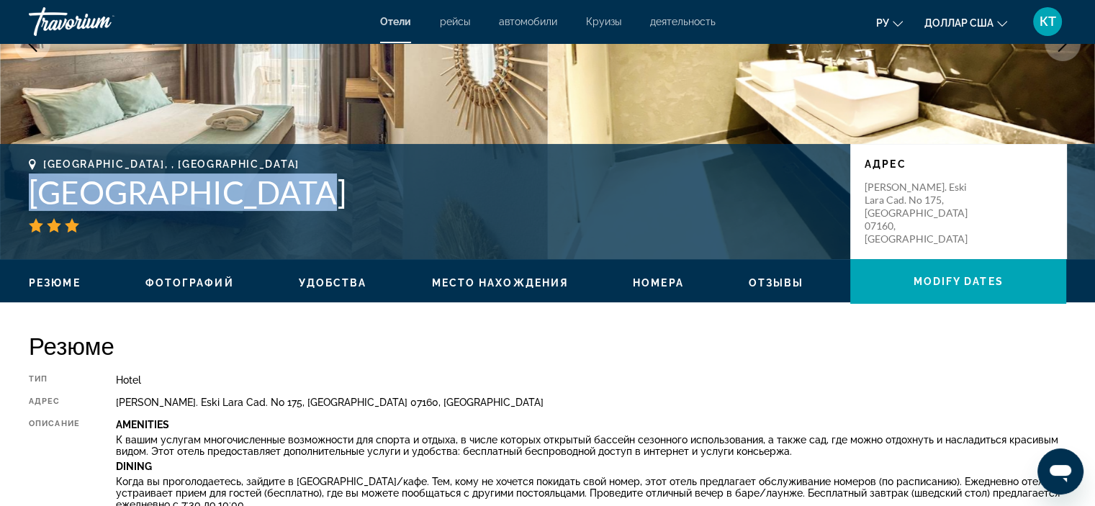
drag, startPoint x: 257, startPoint y: 192, endPoint x: 26, endPoint y: 191, distance: 231.0
click at [26, 191] on div "[GEOGRAPHIC_DATA], , [GEOGRAPHIC_DATA] адрес Sirinyali Mah. Eski Lara Cad. No 1…" at bounding box center [547, 201] width 1095 height 86
copy h1 "[GEOGRAPHIC_DATA]"
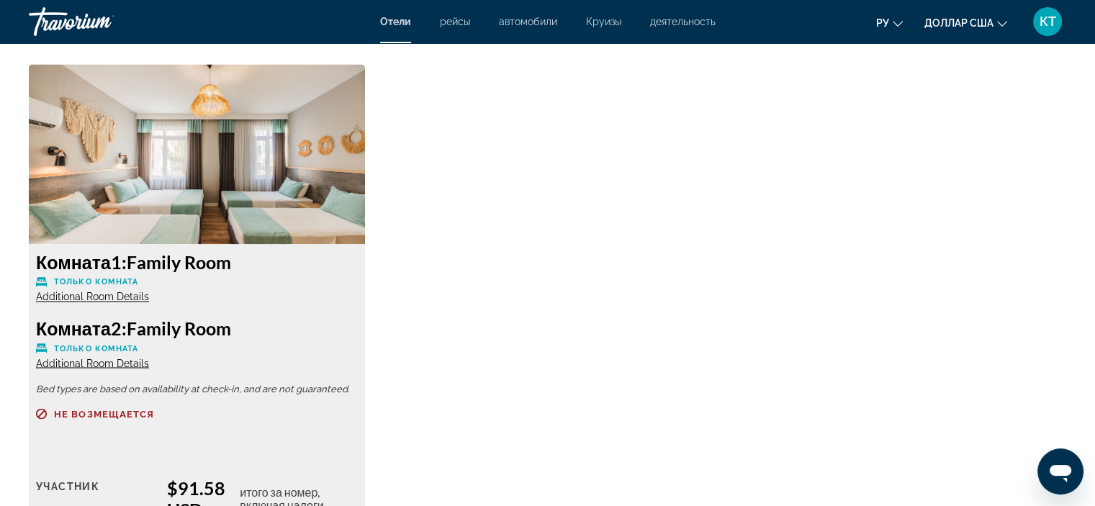
scroll to position [2375, 0]
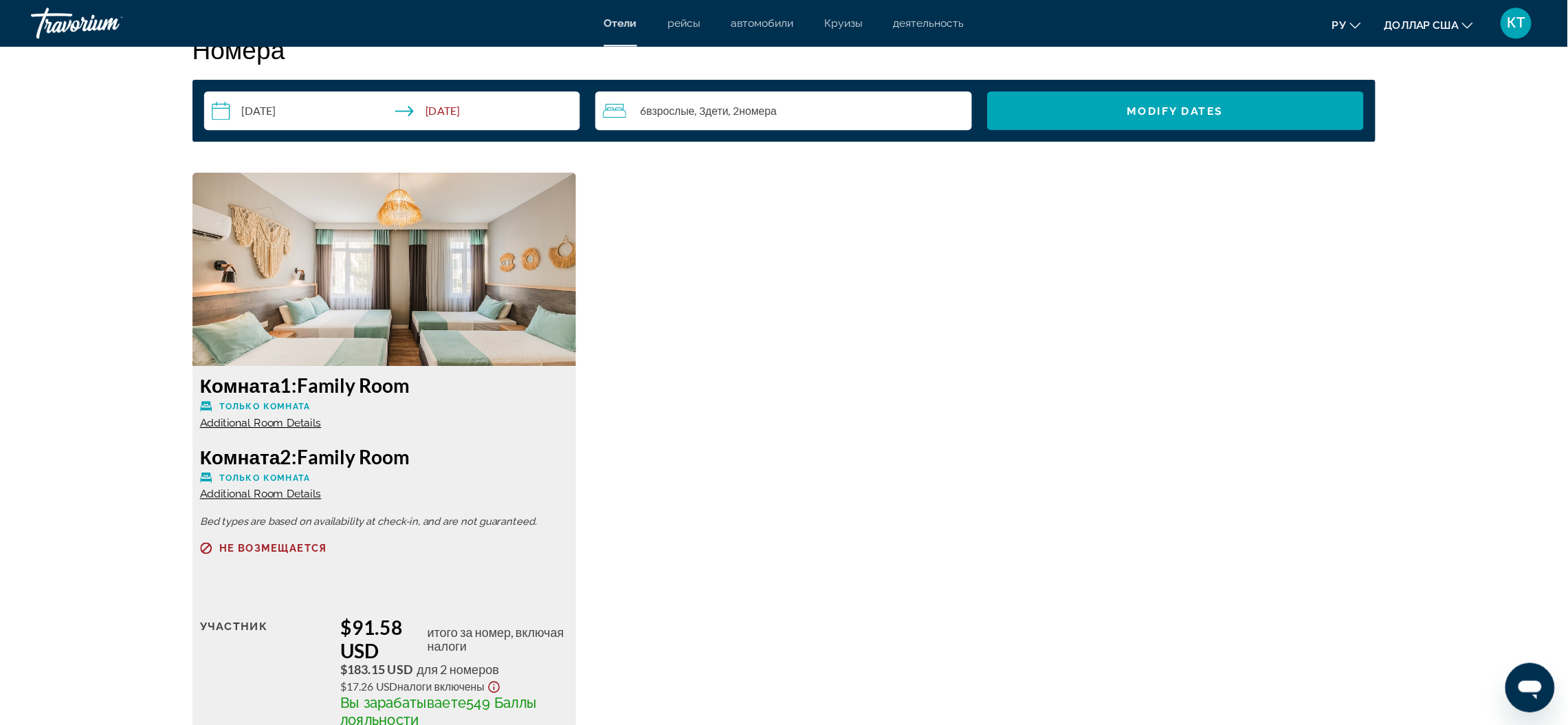
scroll to position [2200, 0]
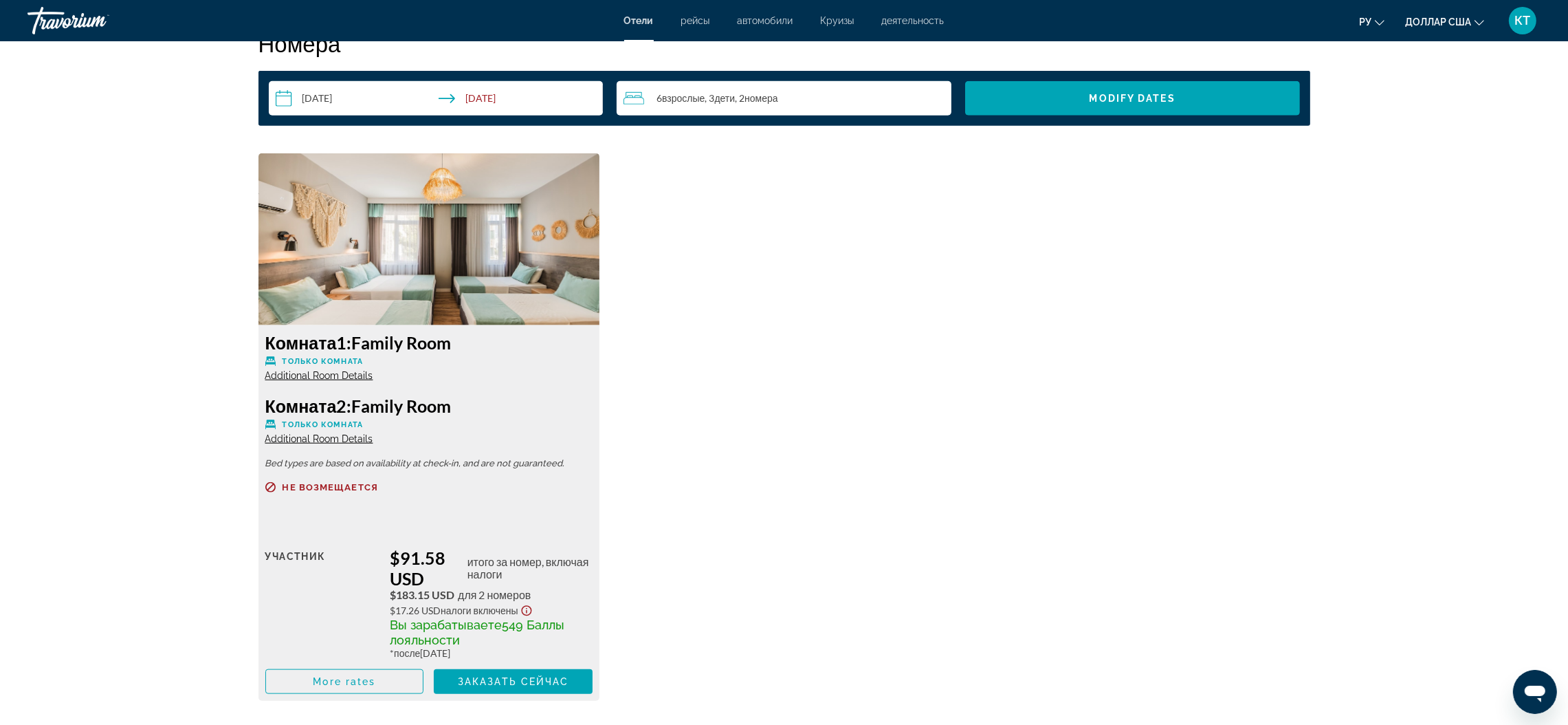
drag, startPoint x: 1041, startPoint y: 6, endPoint x: 967, endPoint y: 401, distance: 401.9
click at [967, 401] on div "Комната 1: Family Room Только комната Additional Room Details Комната 2: Family…" at bounding box center [784, 433] width 1066 height 561
